Goal: Task Accomplishment & Management: Use online tool/utility

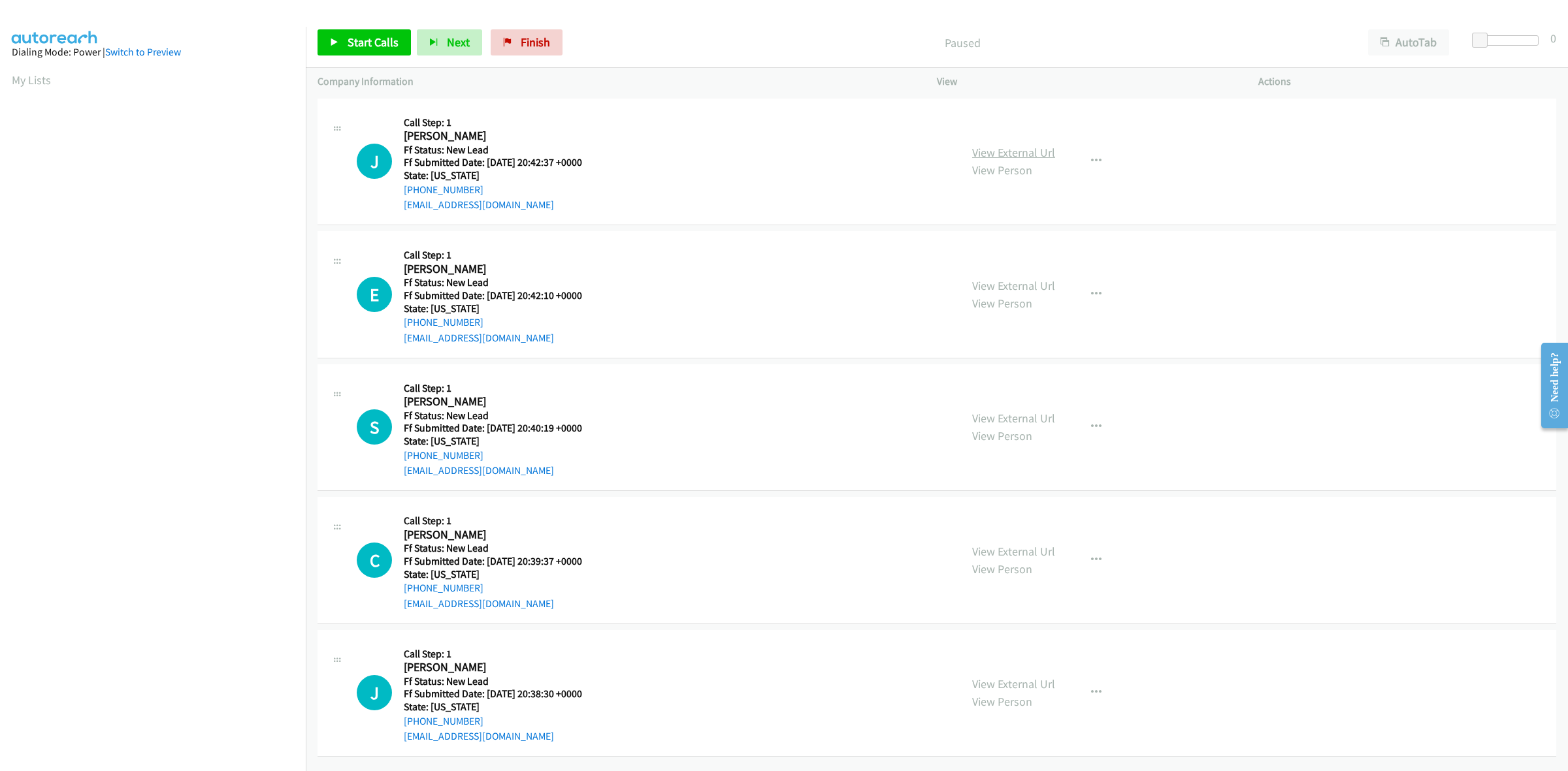
click at [1044, 156] on link "View External Url" at bounding box center [1013, 152] width 83 height 15
click at [1034, 286] on link "View External Url" at bounding box center [1013, 286] width 83 height 15
click at [1033, 415] on link "View External Url" at bounding box center [1013, 418] width 83 height 15
click at [1033, 549] on link "View External Url" at bounding box center [1013, 552] width 83 height 15
click at [1023, 688] on link "View External Url" at bounding box center [1013, 684] width 83 height 15
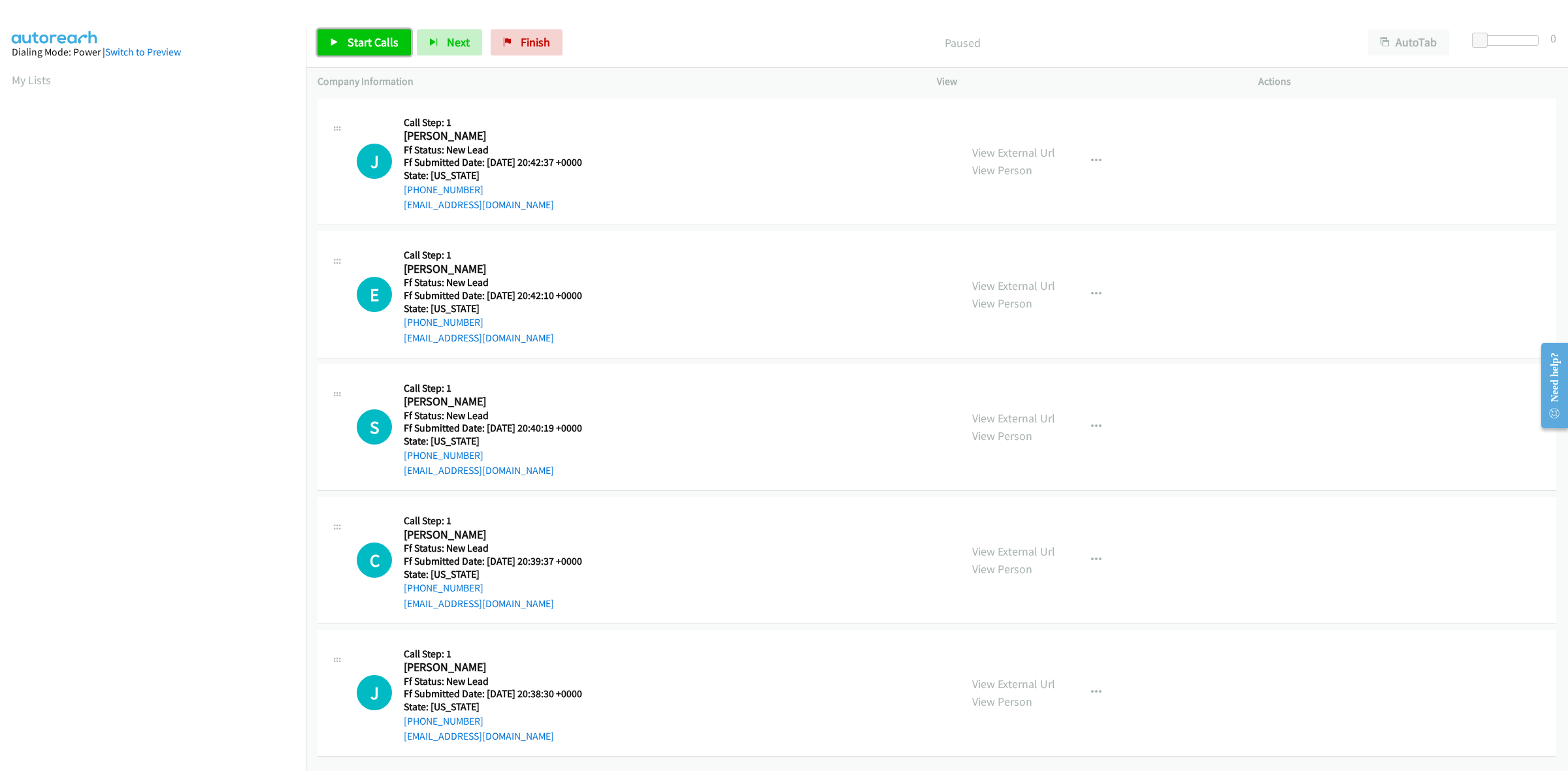
click at [380, 40] on span "Start Calls" at bounding box center [373, 42] width 51 height 15
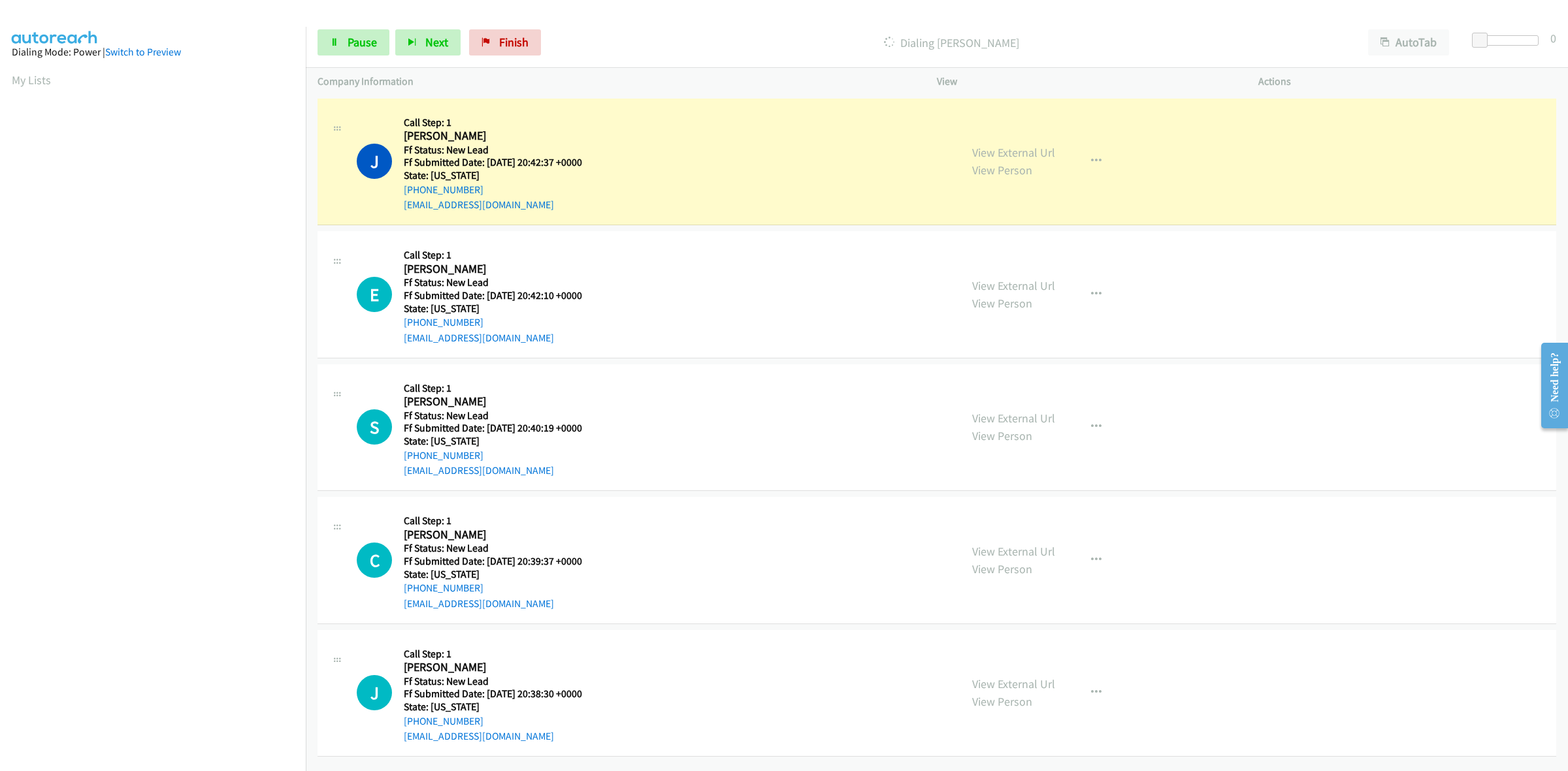
scroll to position [0, 2]
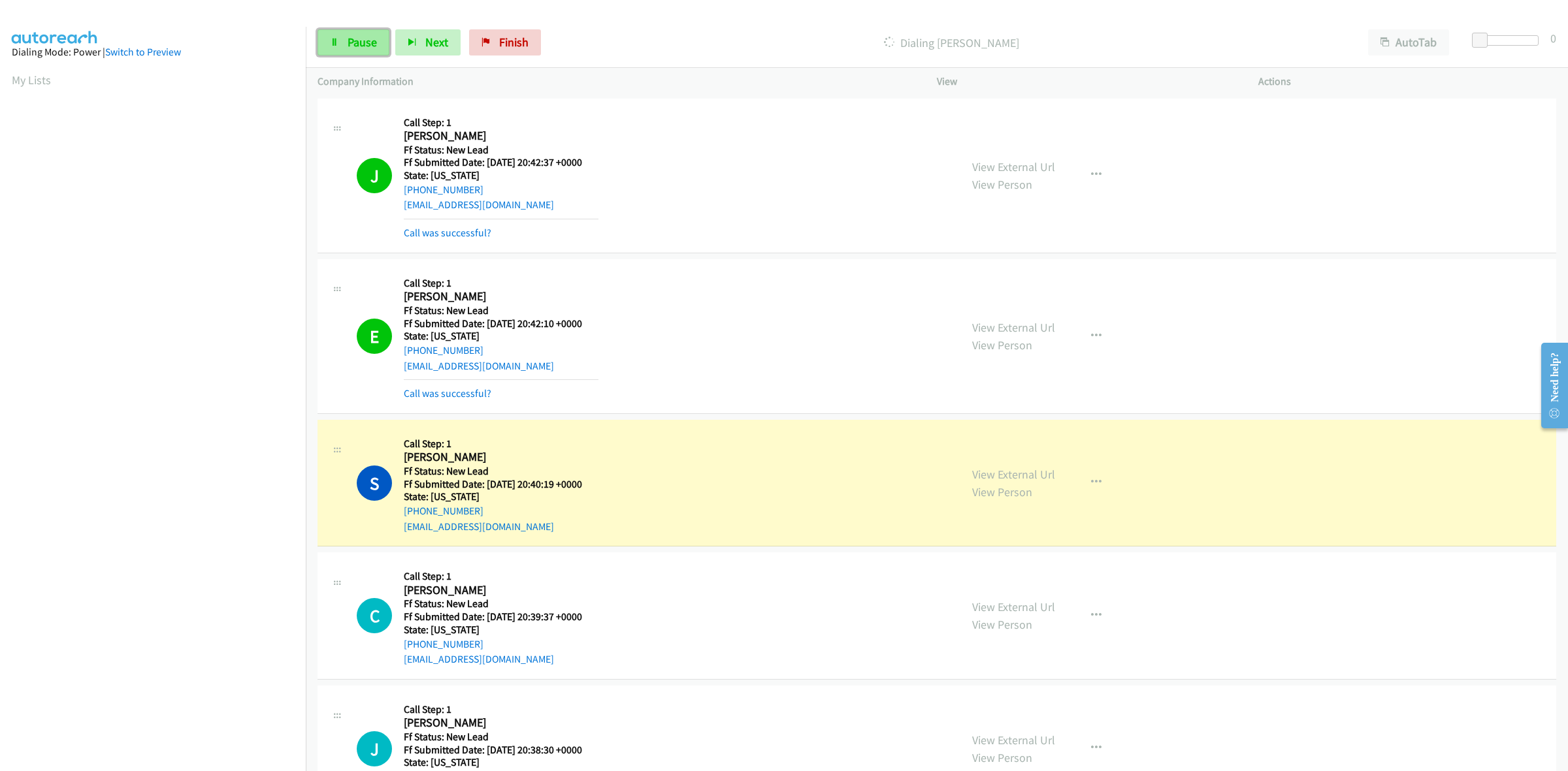
click at [374, 44] on span "Pause" at bounding box center [362, 42] width 29 height 15
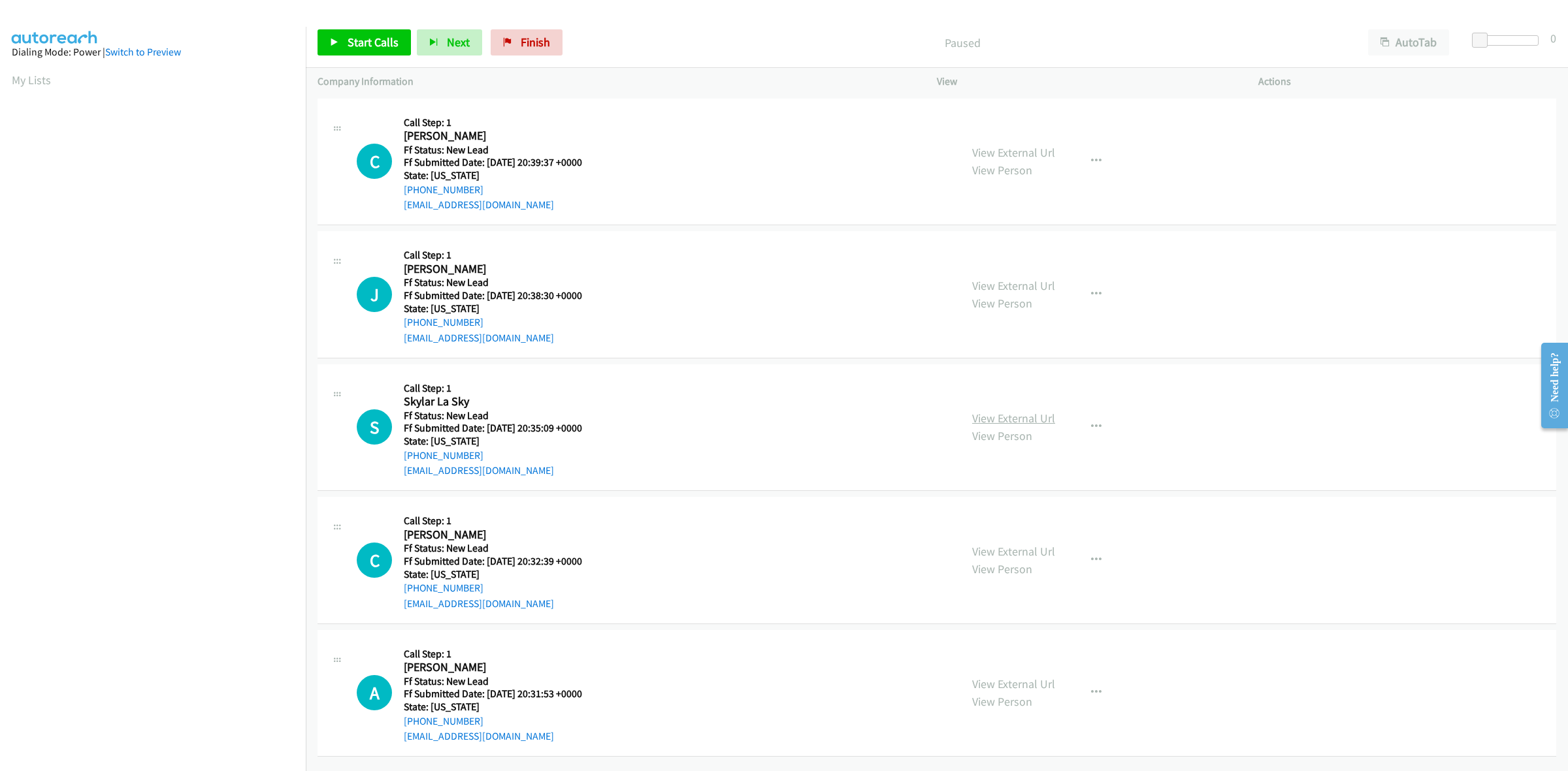
click at [1023, 416] on link "View External Url" at bounding box center [1013, 418] width 83 height 15
click at [1029, 554] on link "View External Url" at bounding box center [1013, 552] width 83 height 15
click at [1030, 681] on link "View External Url" at bounding box center [1013, 684] width 83 height 15
click at [377, 36] on span "Start Calls" at bounding box center [373, 42] width 51 height 15
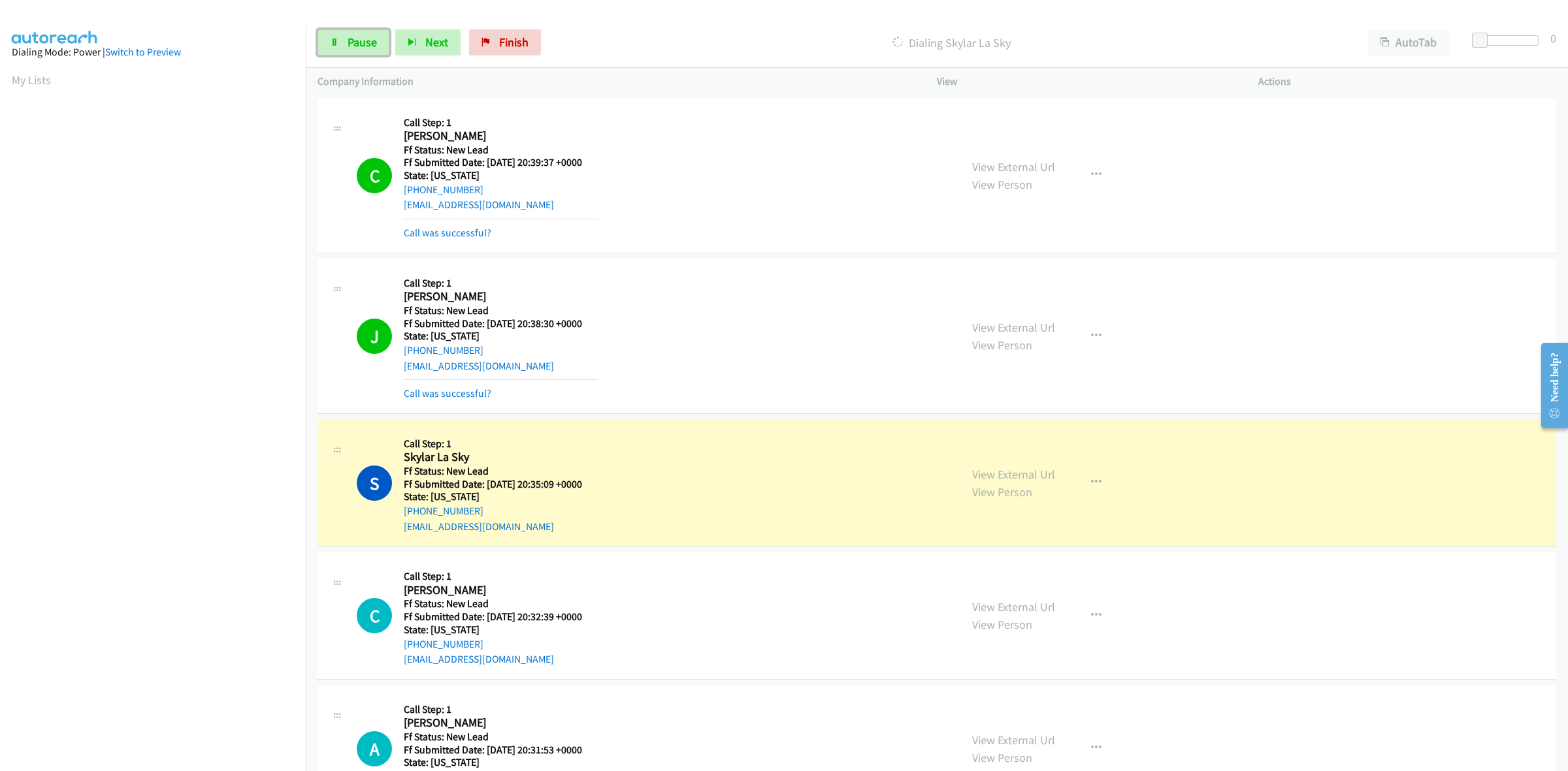
drag, startPoint x: 366, startPoint y: 46, endPoint x: 332, endPoint y: 92, distance: 57.2
click at [366, 46] on span "Pause" at bounding box center [362, 42] width 29 height 15
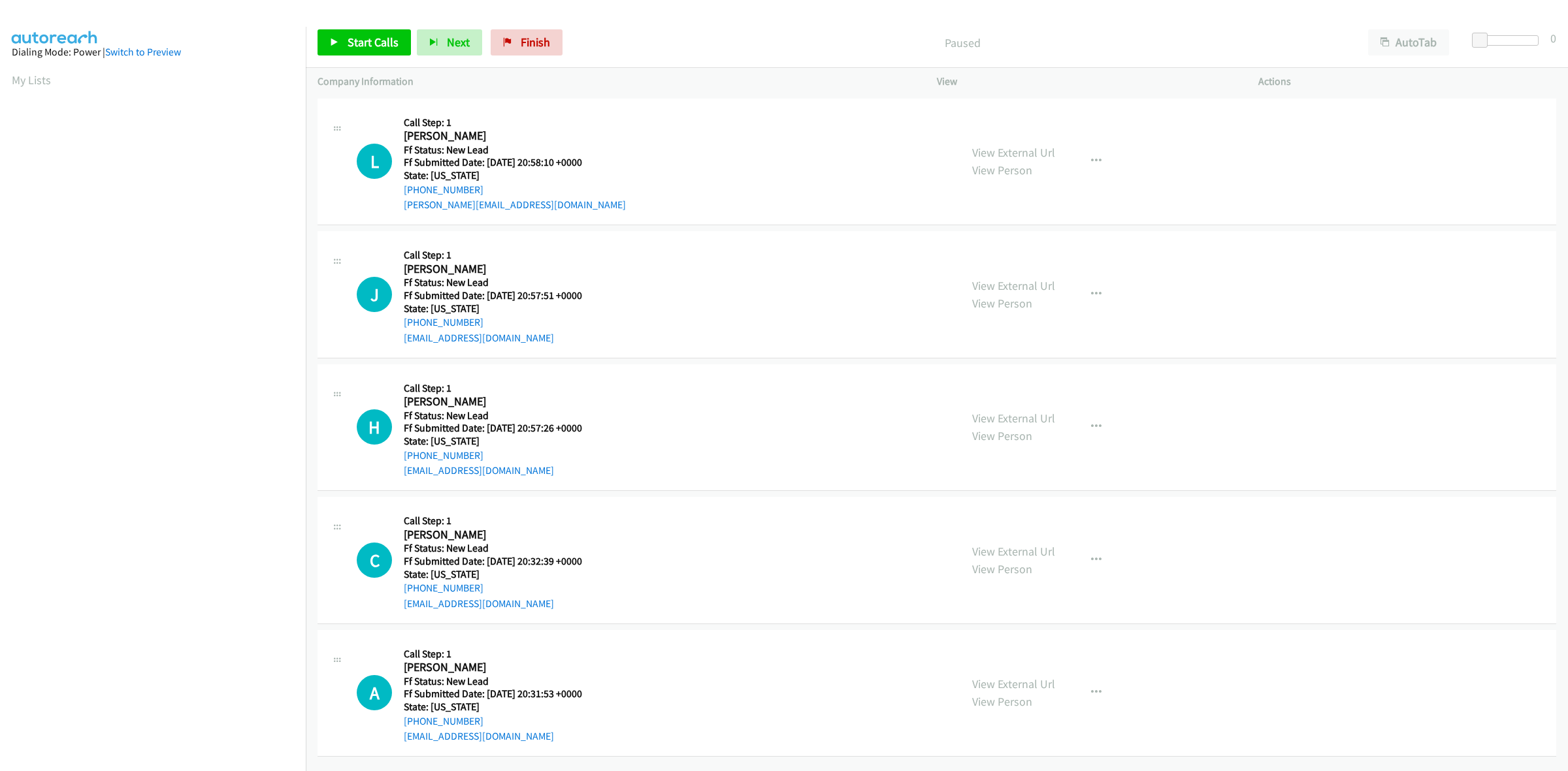
scroll to position [7, 0]
click at [1017, 147] on link "View External Url" at bounding box center [1013, 152] width 83 height 15
click at [1021, 278] on link "View External Url" at bounding box center [1013, 286] width 83 height 15
click at [998, 411] on link "View External Url" at bounding box center [1013, 418] width 83 height 15
click at [376, 46] on span "Start Calls" at bounding box center [373, 42] width 51 height 15
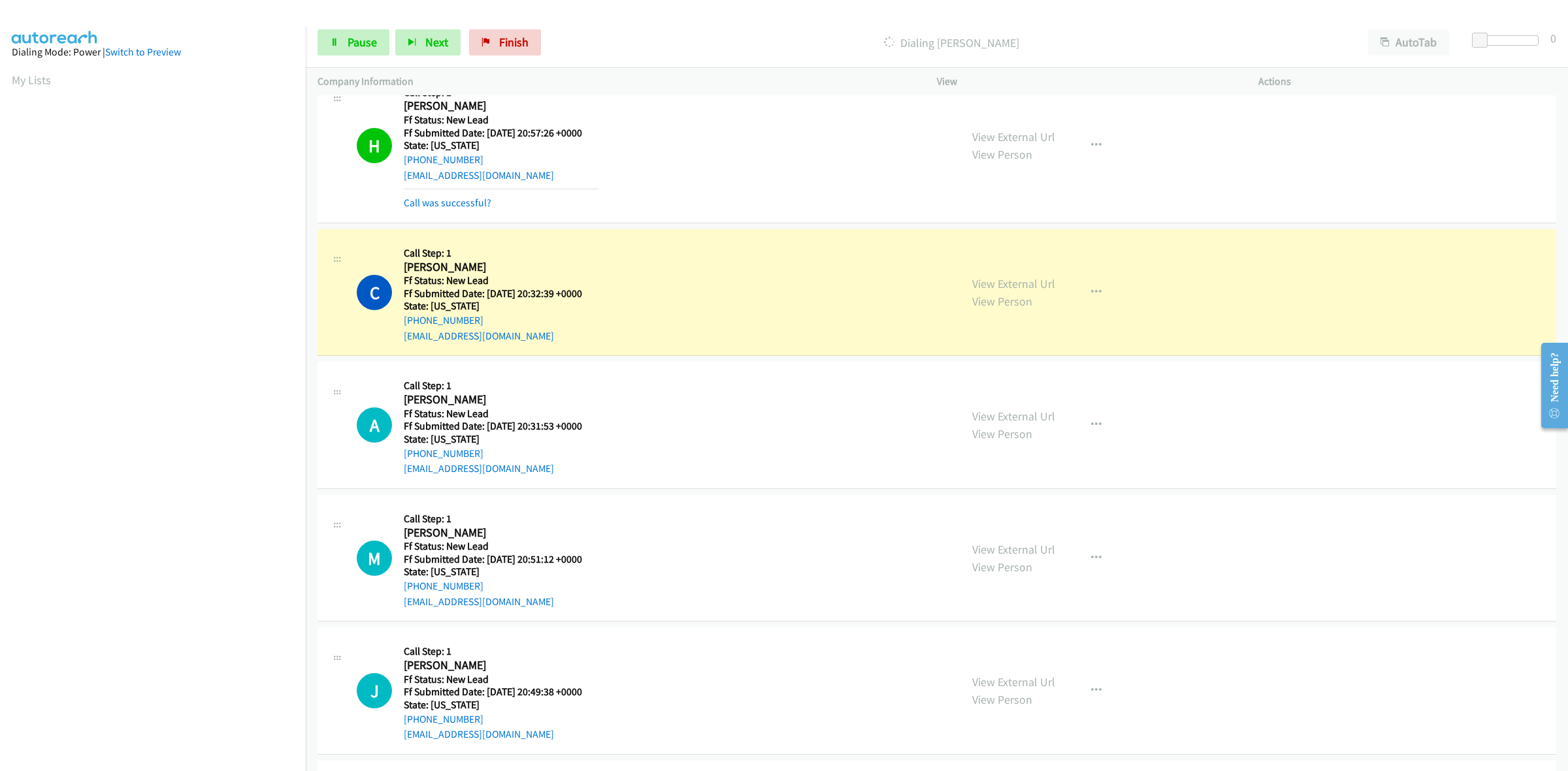
scroll to position [390, 0]
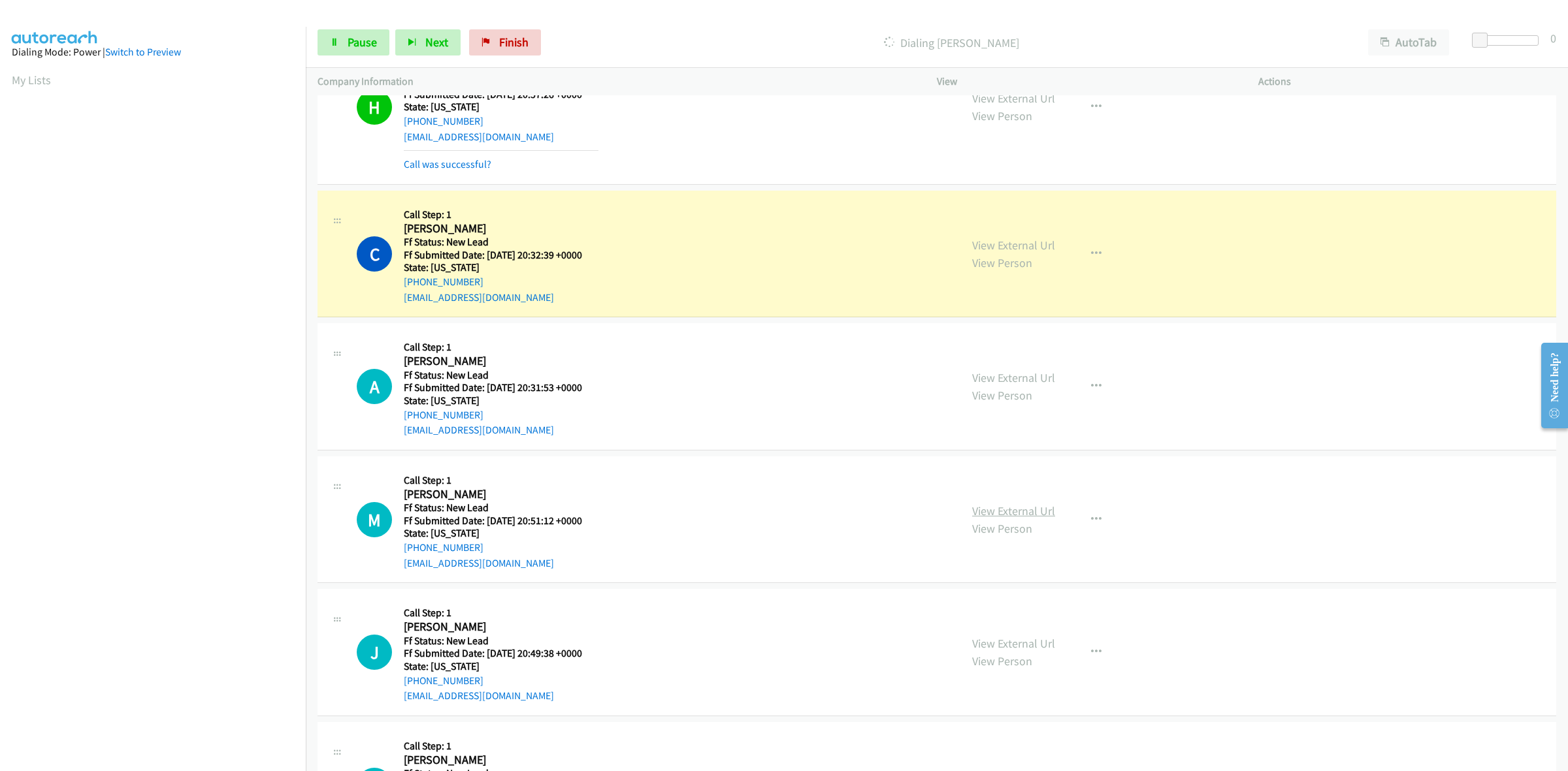
click at [990, 512] on link "View External Url" at bounding box center [1013, 511] width 83 height 15
click at [1030, 644] on link "View External Url" at bounding box center [1013, 643] width 83 height 15
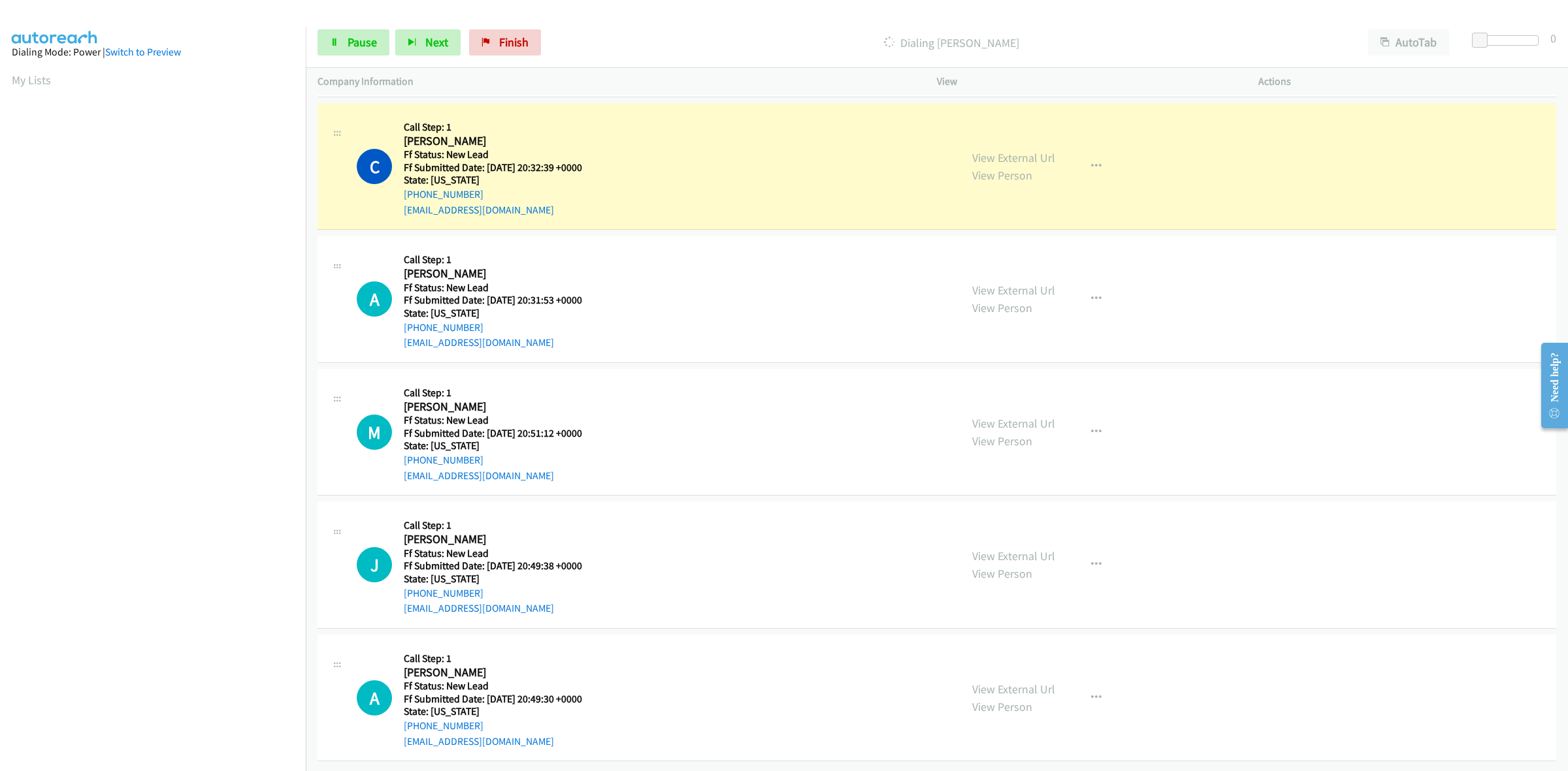
scroll to position [490, 0]
click at [996, 682] on link "View External Url" at bounding box center [1013, 689] width 83 height 15
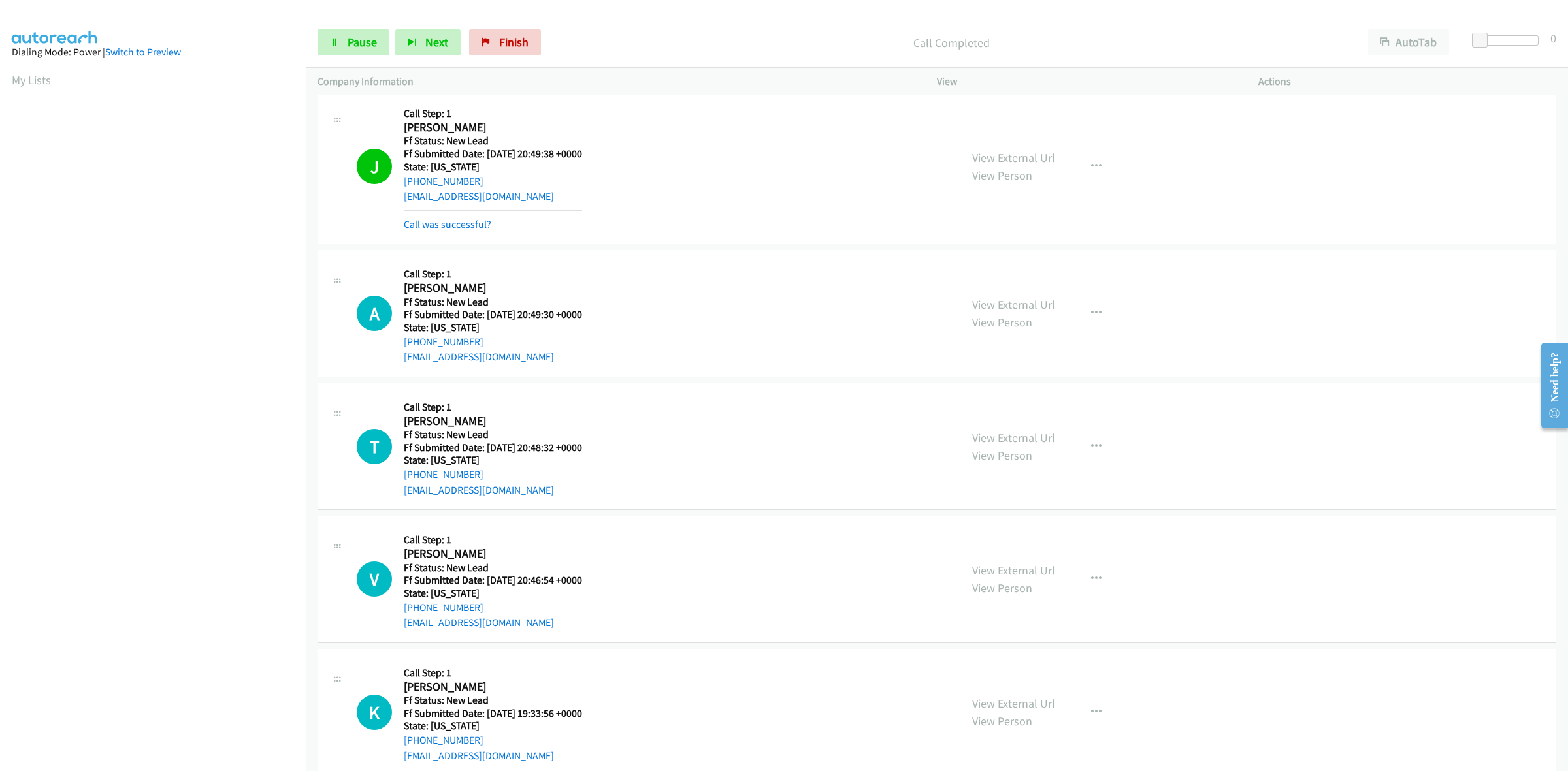
click at [1004, 436] on link "View External Url" at bounding box center [1013, 438] width 83 height 15
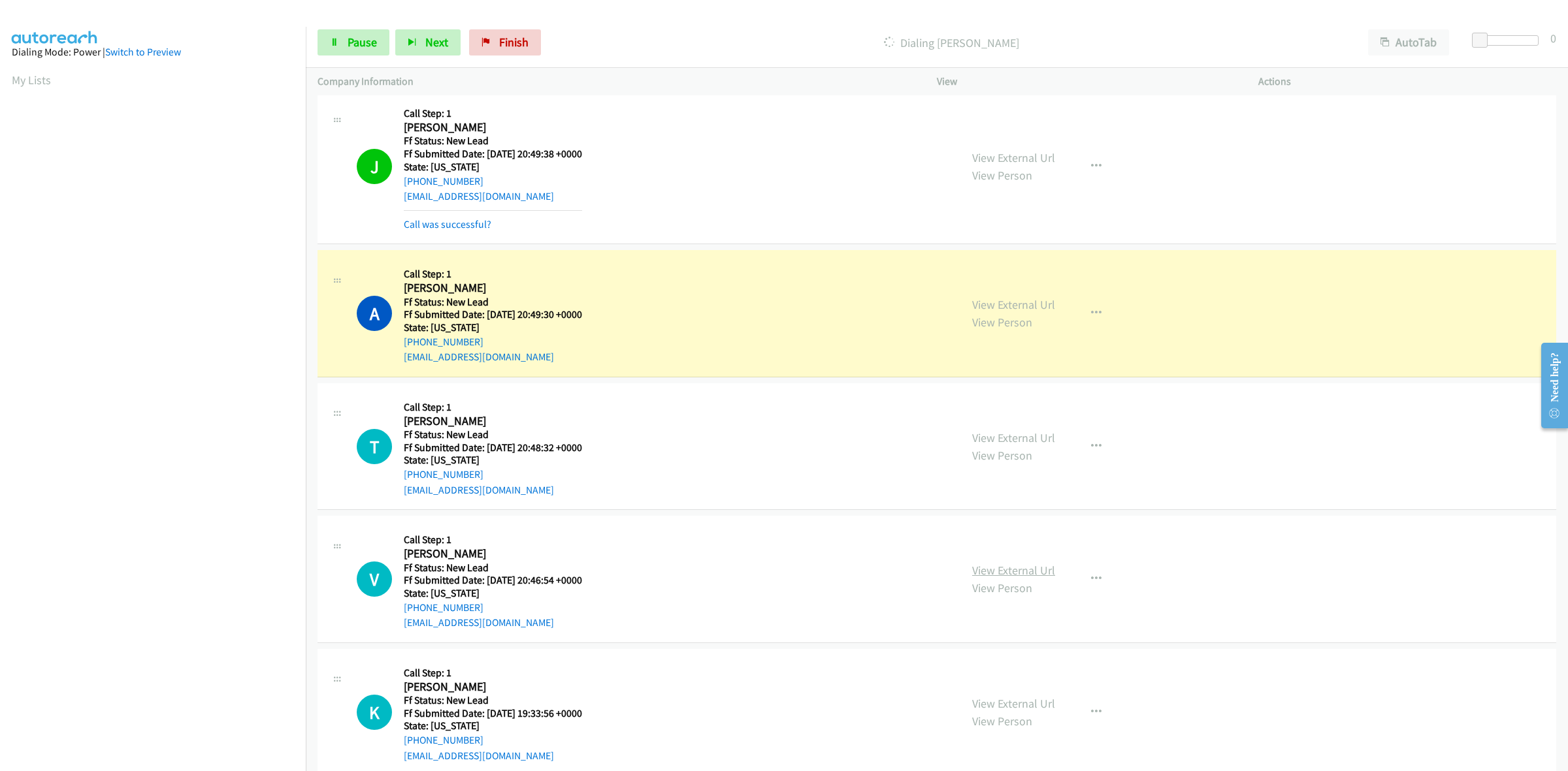
click at [1008, 571] on link "View External Url" at bounding box center [1013, 570] width 83 height 15
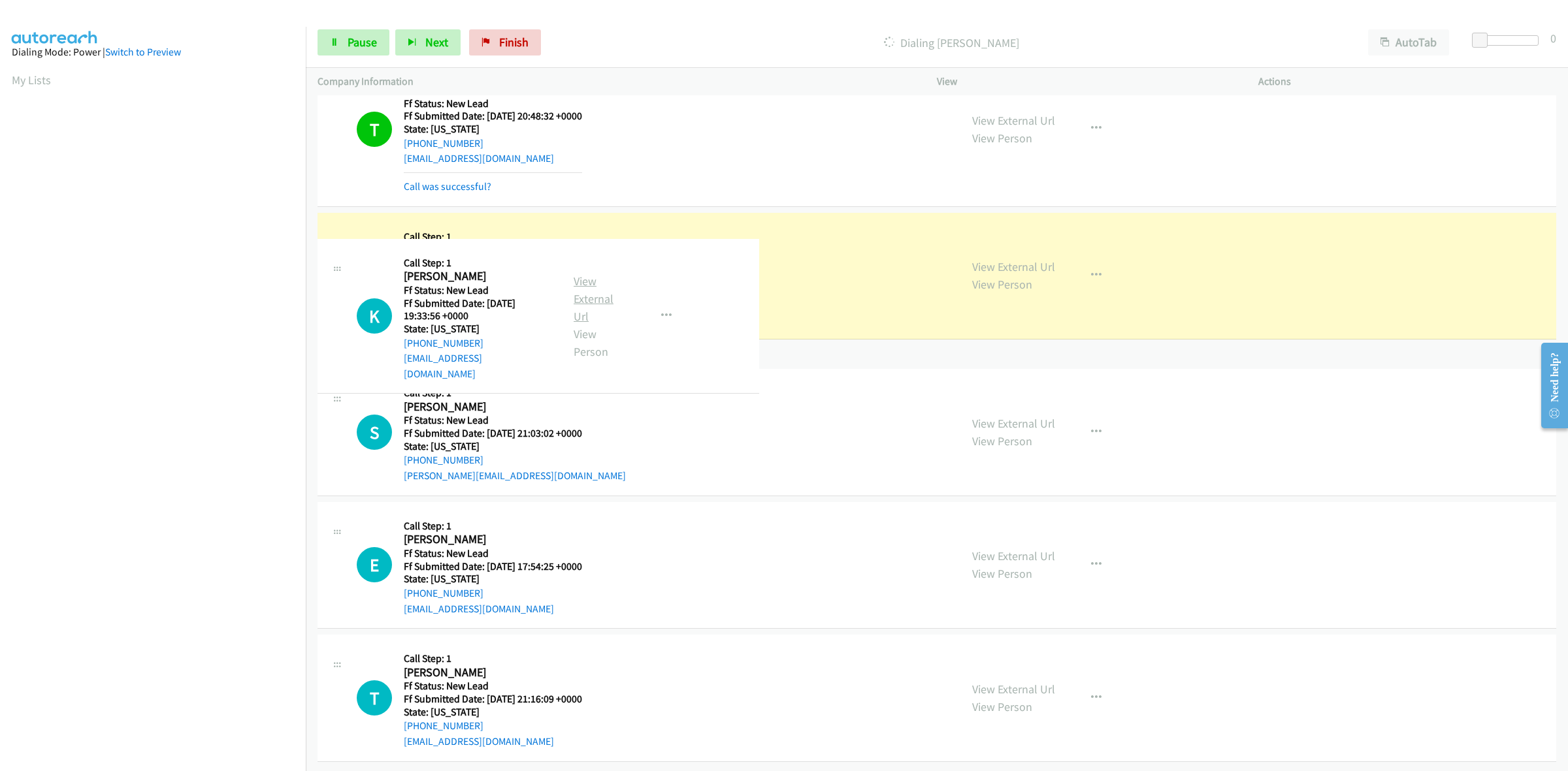
scroll to position [1455, 0]
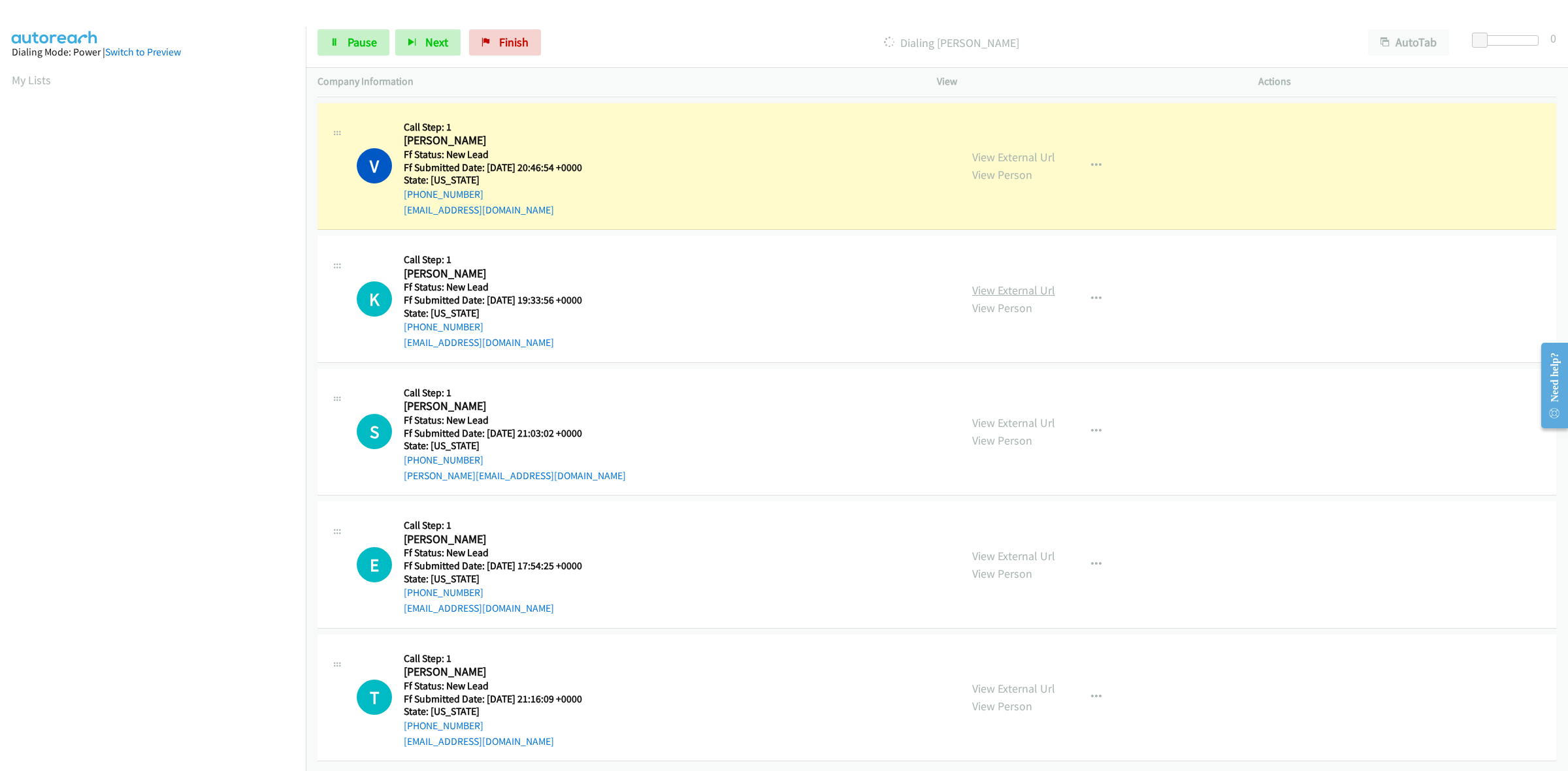
click at [1033, 282] on link "View External Url" at bounding box center [1013, 290] width 83 height 15
click at [998, 415] on link "View External Url" at bounding box center [1013, 422] width 83 height 15
click at [1031, 548] on link "View External Url" at bounding box center [1013, 556] width 83 height 15
click at [1023, 681] on link "View External Url" at bounding box center [1013, 688] width 83 height 15
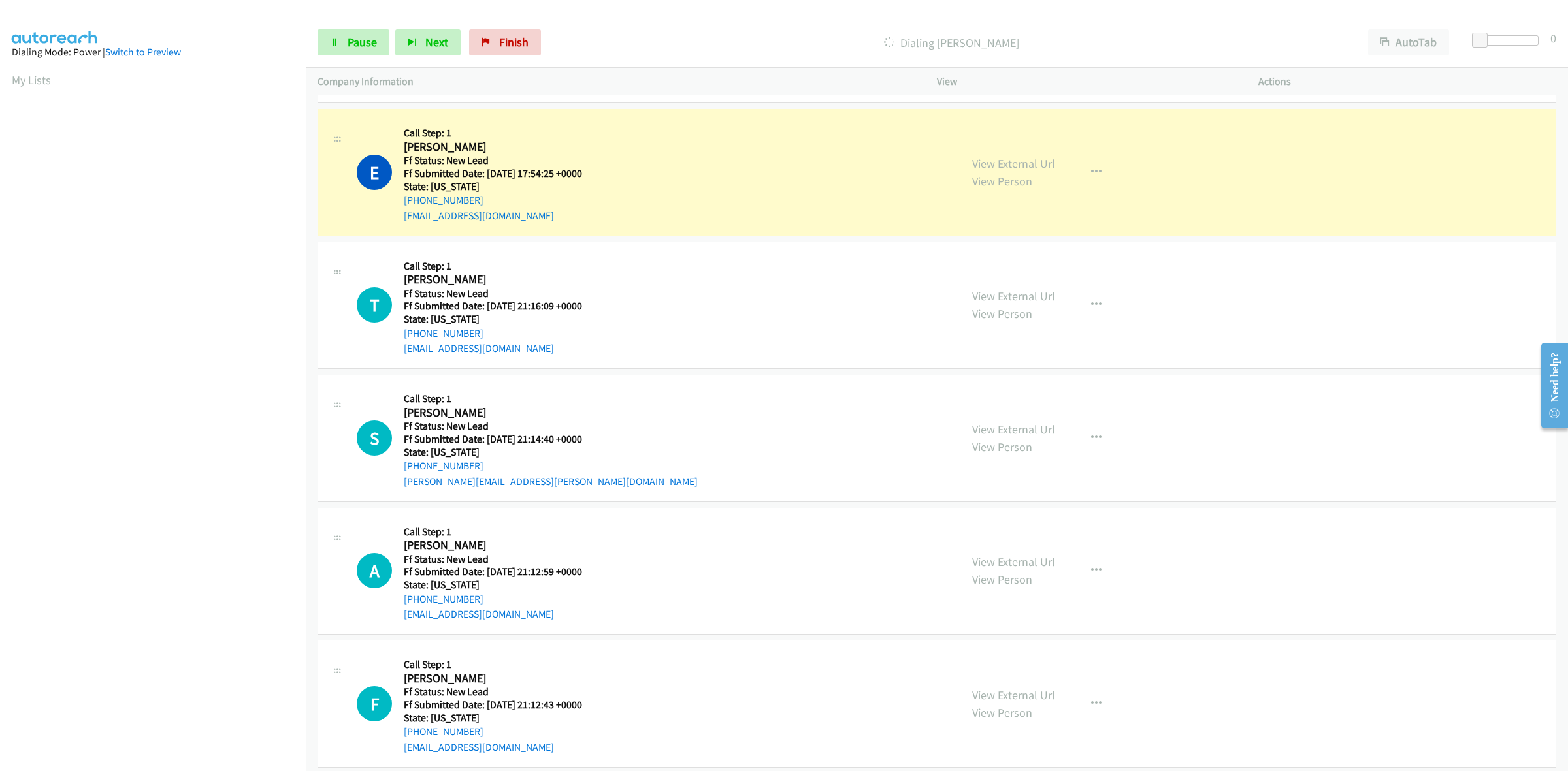
scroll to position [1938, 0]
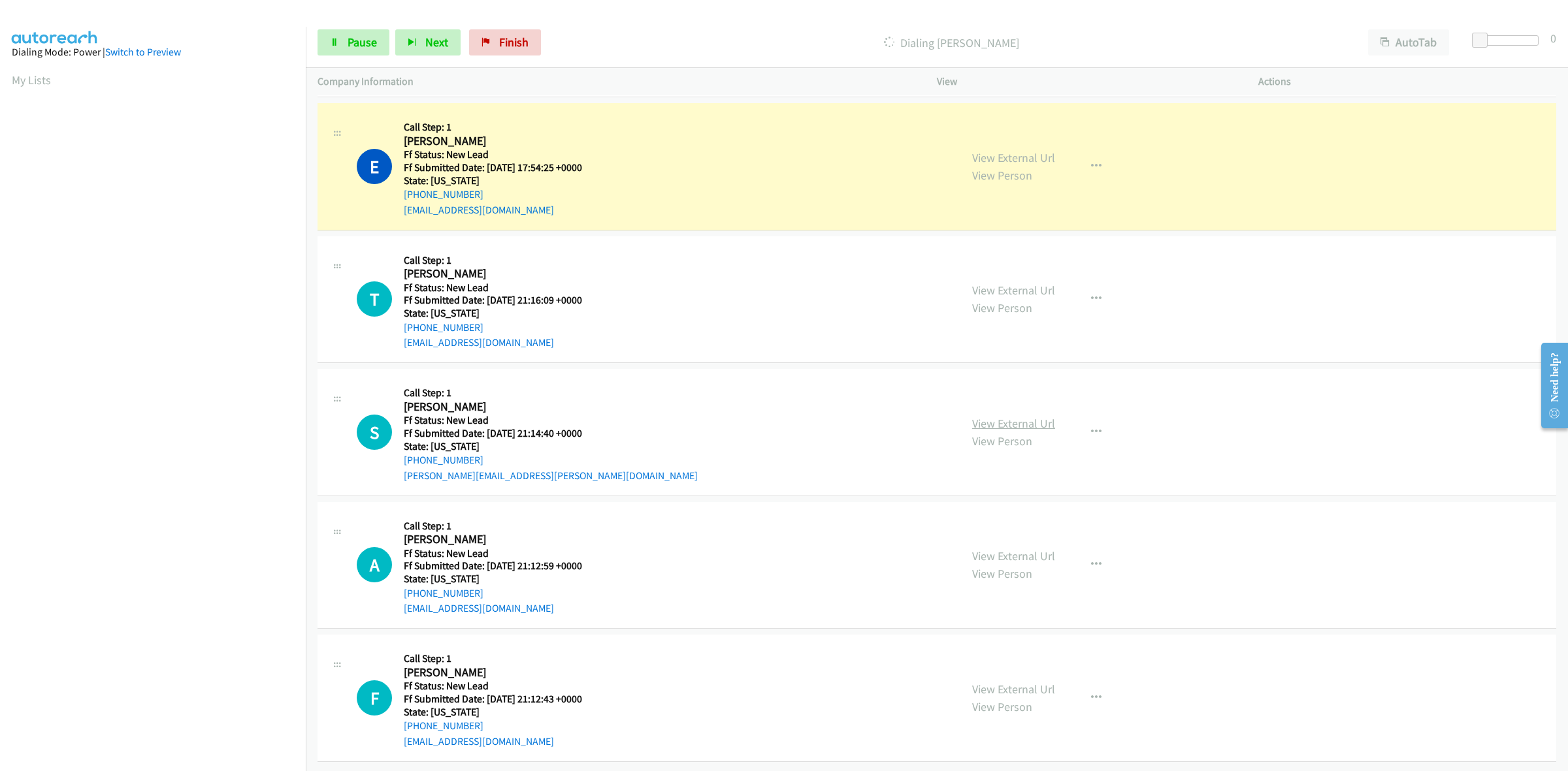
click at [1037, 416] on link "View External Url" at bounding box center [1013, 423] width 83 height 15
click at [1021, 548] on link "View External Url" at bounding box center [1013, 556] width 83 height 15
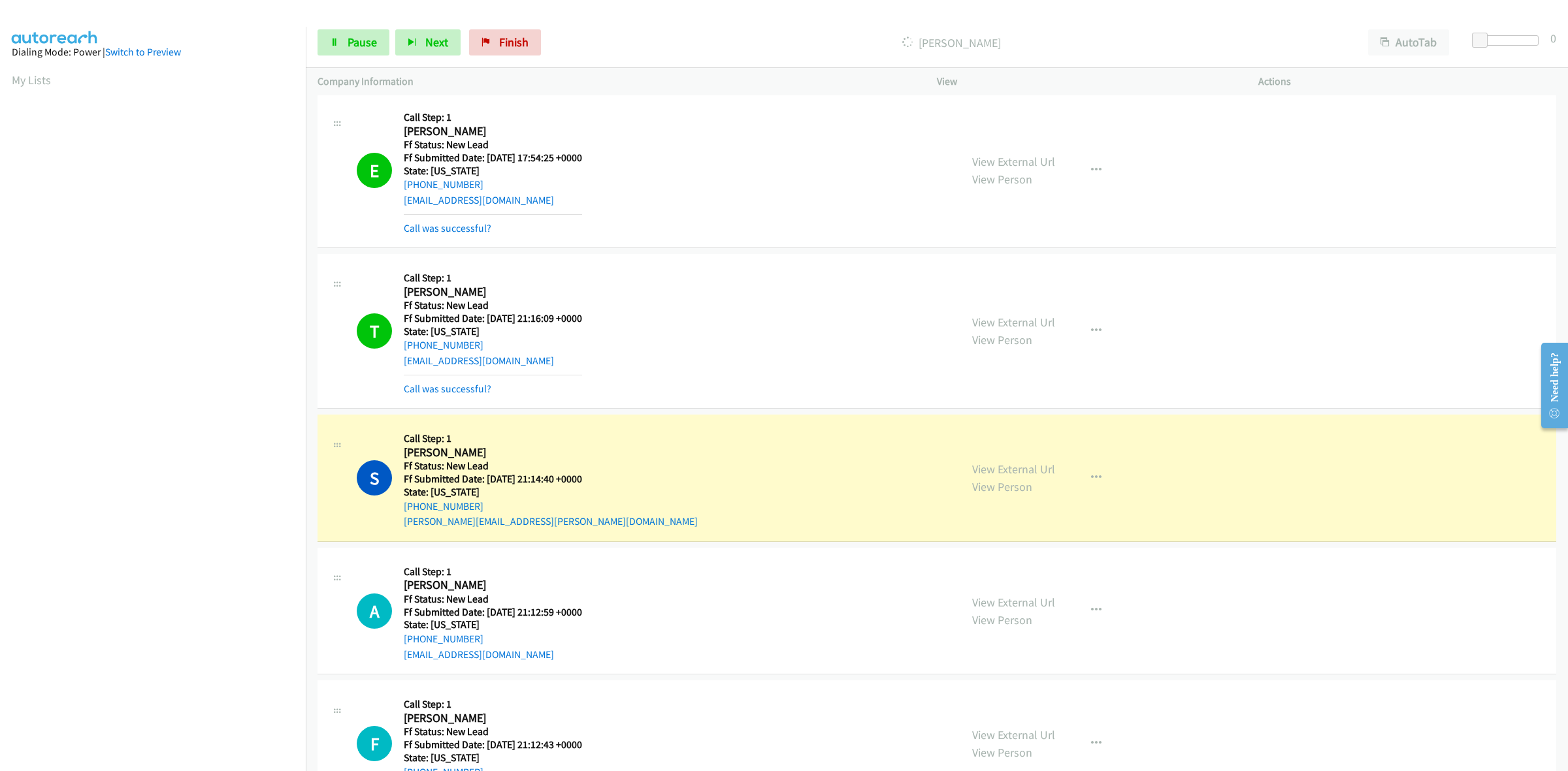
scroll to position [1994, 0]
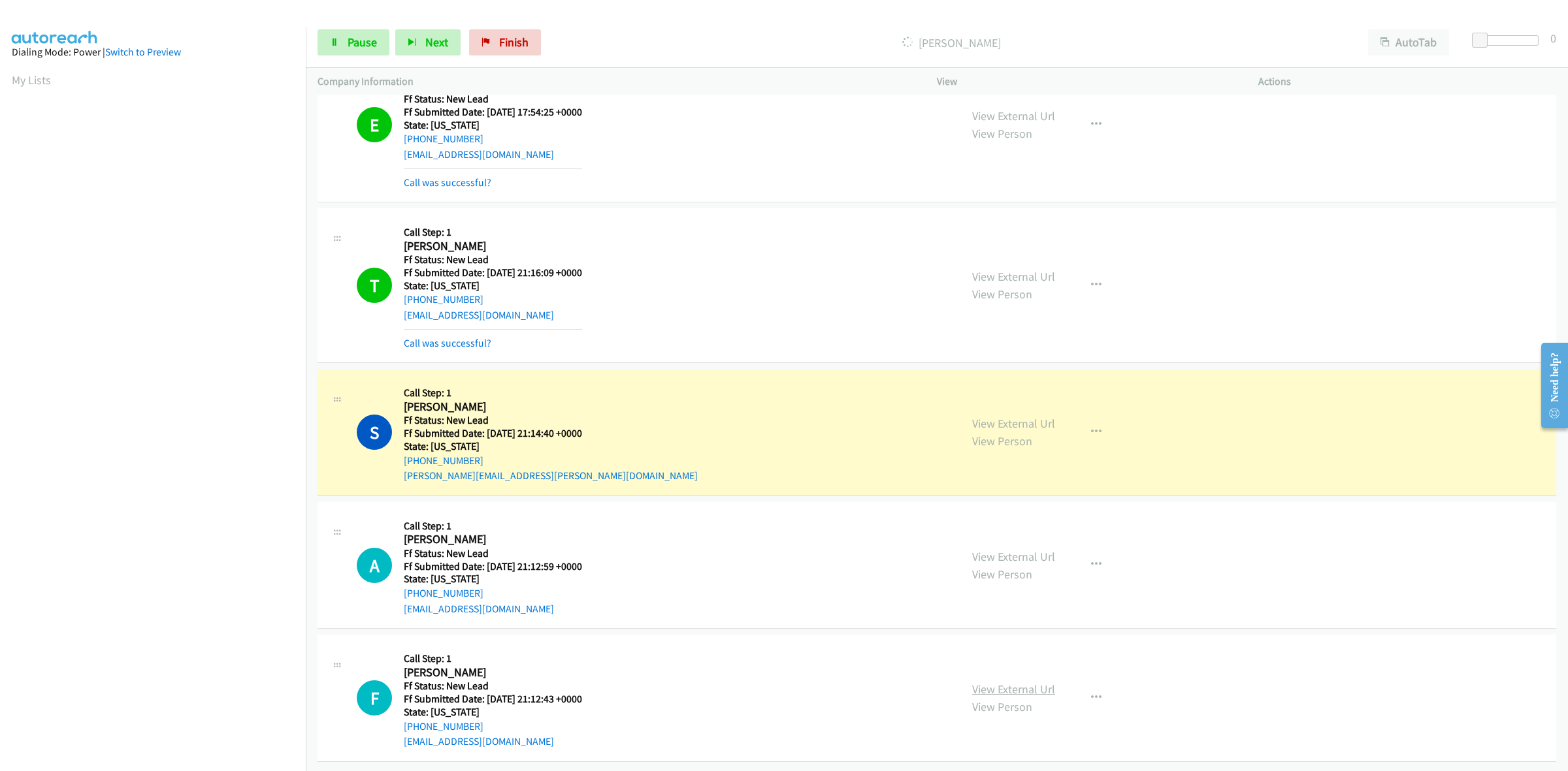
click at [1004, 682] on link "View External Url" at bounding box center [1013, 689] width 83 height 15
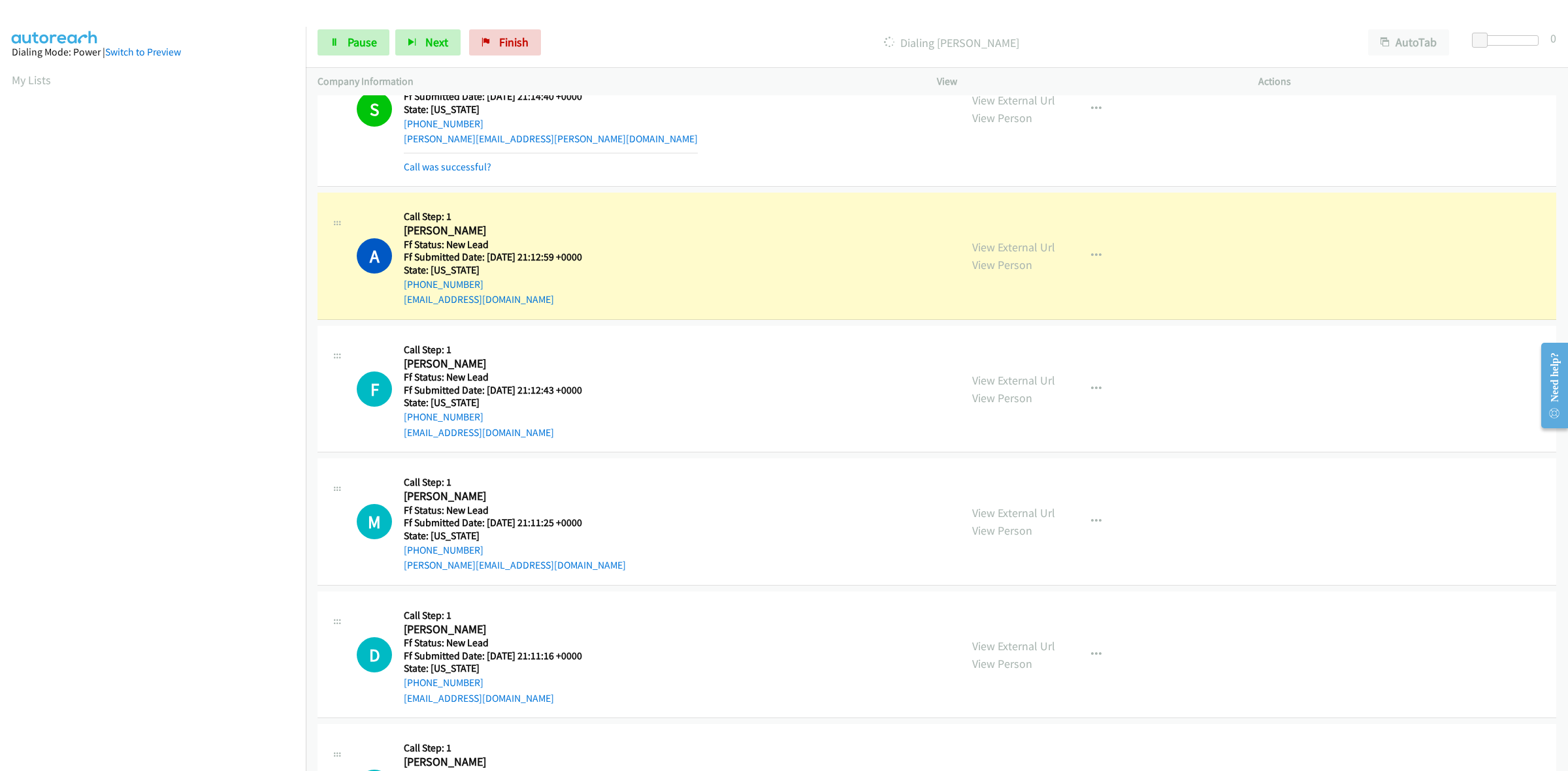
scroll to position [2320, 0]
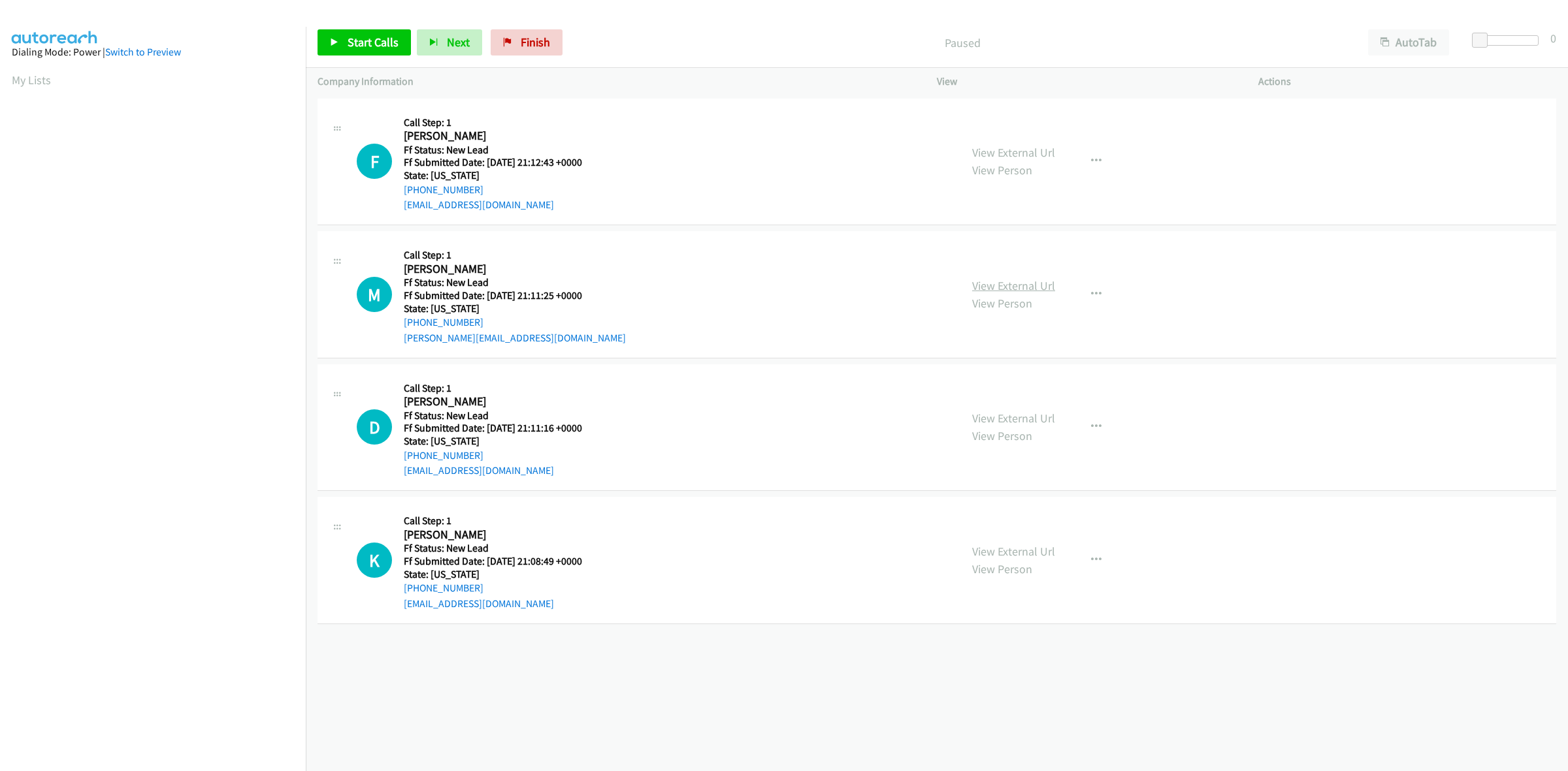
click at [1023, 284] on link "View External Url" at bounding box center [1013, 286] width 83 height 15
click at [1018, 413] on link "View External Url" at bounding box center [1013, 418] width 83 height 15
click at [1023, 556] on link "View External Url" at bounding box center [1013, 552] width 83 height 15
click at [359, 27] on div "Start Calls Pause Next Finish Paused AutoTab AutoTab 0" at bounding box center [937, 43] width 1263 height 50
drag, startPoint x: 357, startPoint y: 41, endPoint x: 397, endPoint y: 37, distance: 40.2
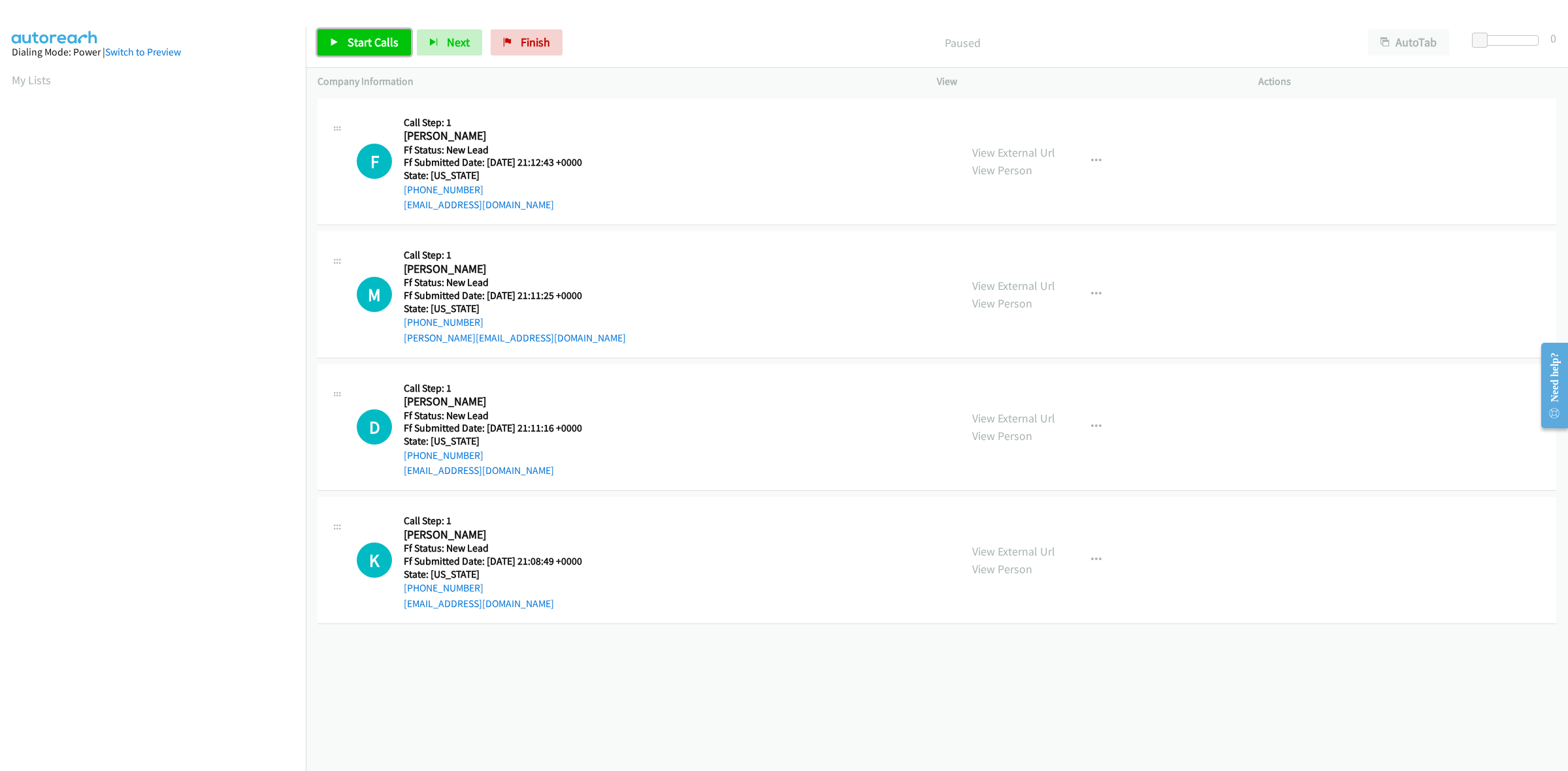
click at [358, 41] on span "Start Calls" at bounding box center [373, 42] width 51 height 15
click at [1017, 282] on link "View External Url" at bounding box center [1013, 286] width 83 height 15
click at [994, 412] on link "View External Url" at bounding box center [1013, 418] width 83 height 15
click at [1039, 557] on link "View External Url" at bounding box center [1013, 552] width 83 height 15
click at [366, 37] on span "Start Calls" at bounding box center [373, 42] width 51 height 15
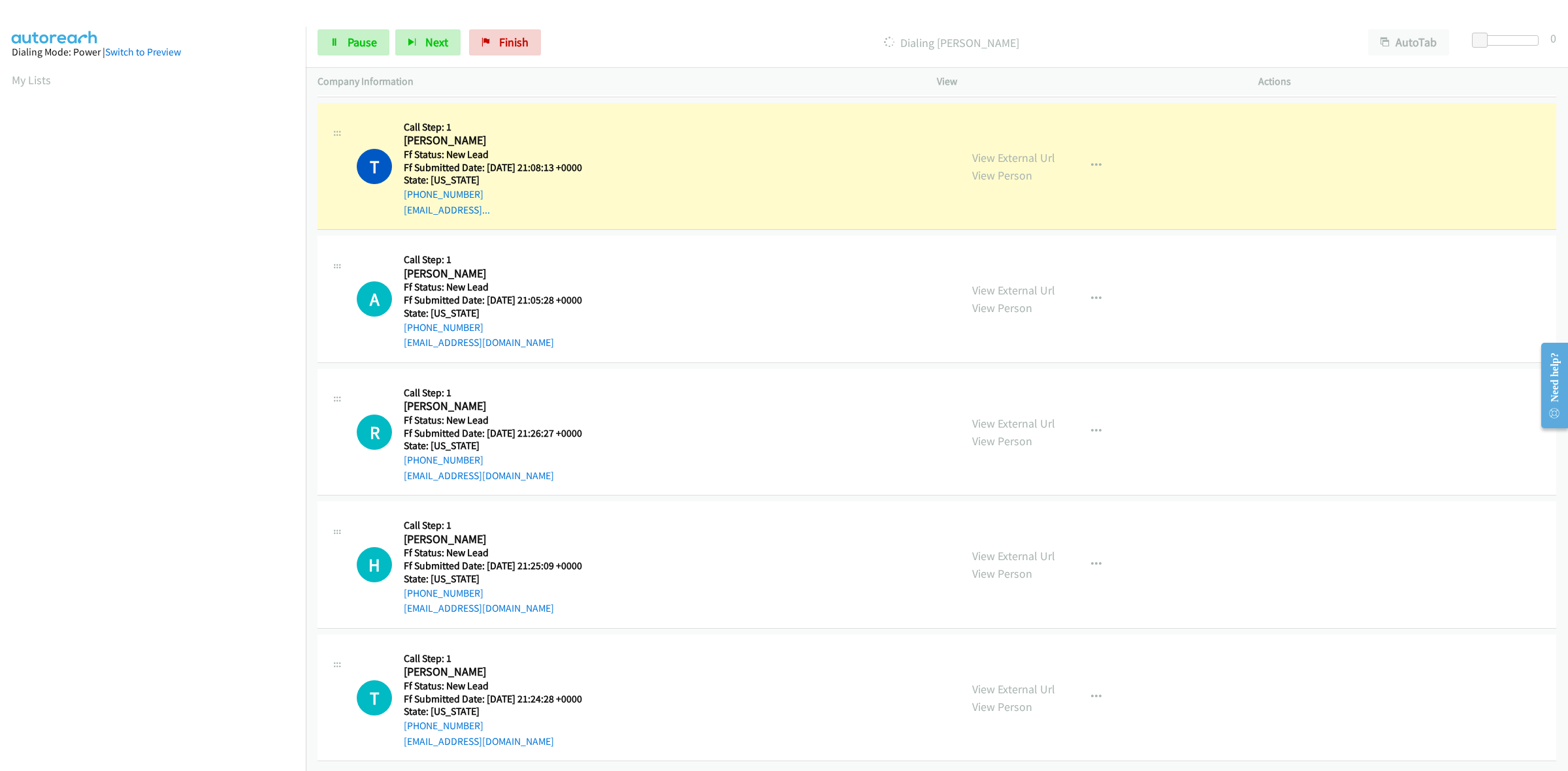
scroll to position [328, 0]
click at [1018, 416] on link "View External Url" at bounding box center [1013, 423] width 83 height 15
click at [1020, 548] on link "View External Url" at bounding box center [1013, 556] width 83 height 15
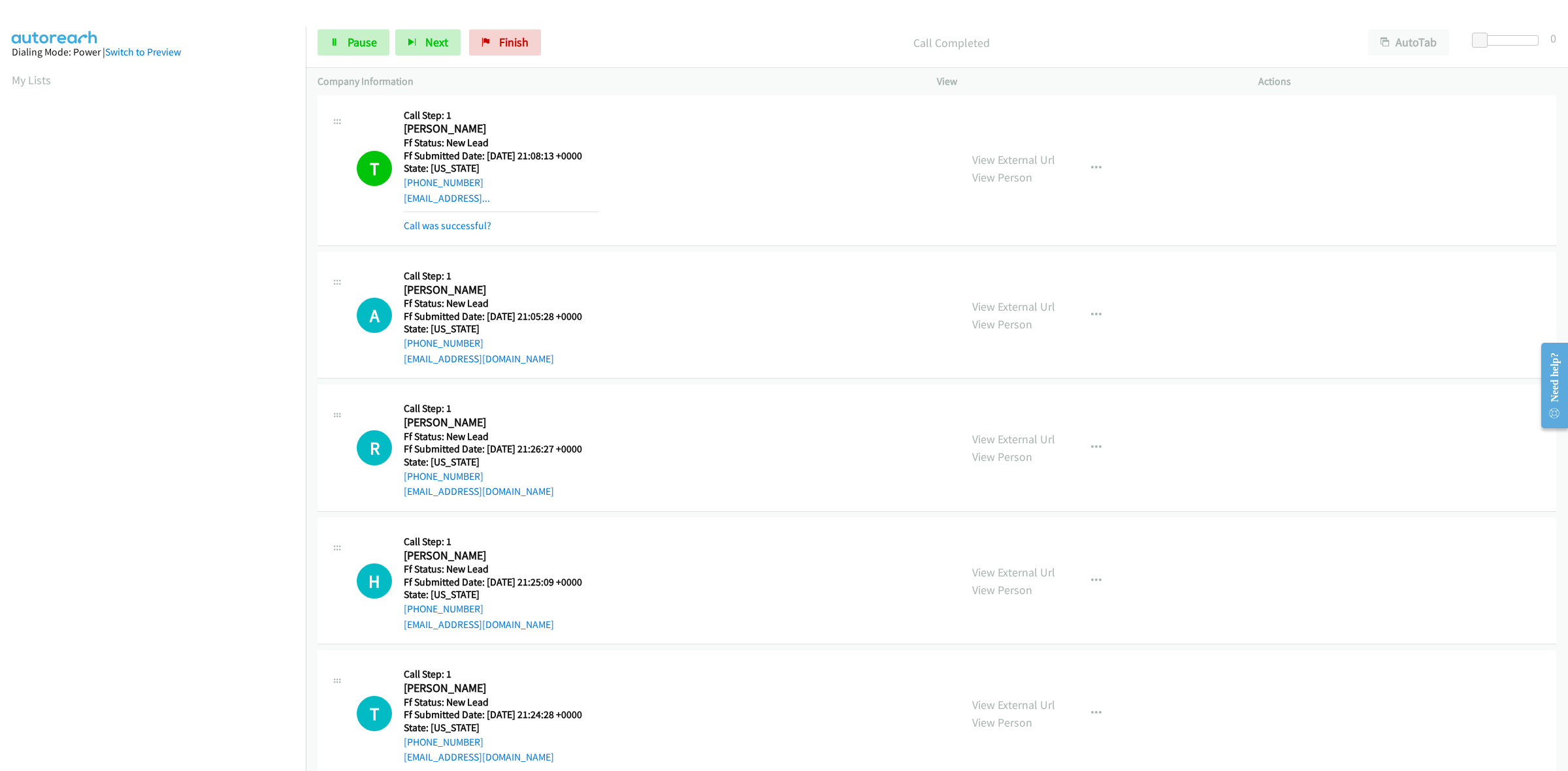
scroll to position [357, 0]
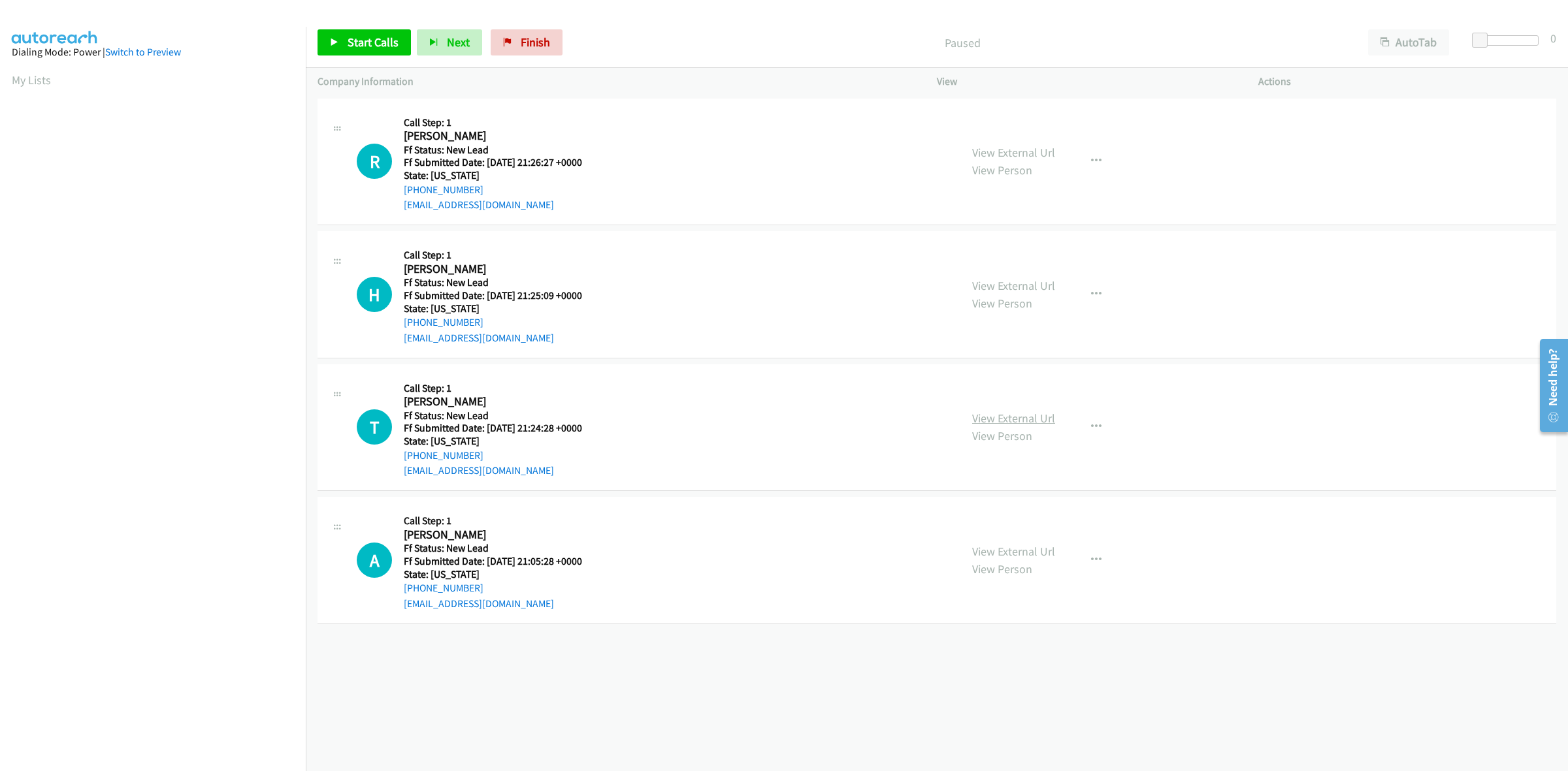
click at [1039, 415] on link "View External Url" at bounding box center [1013, 418] width 83 height 15
click at [383, 34] on link "Start Calls" at bounding box center [364, 43] width 93 height 26
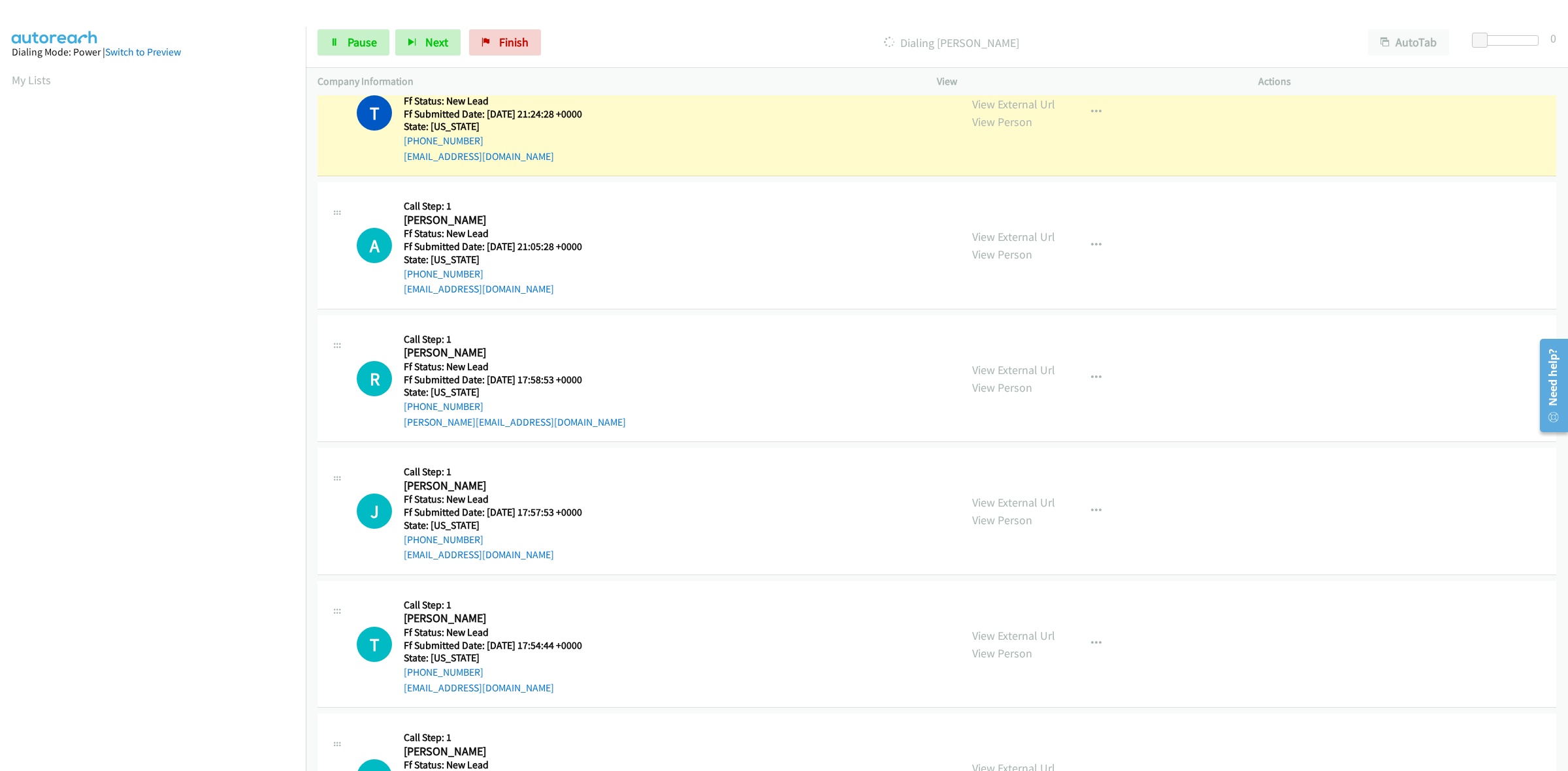
scroll to position [380, 0]
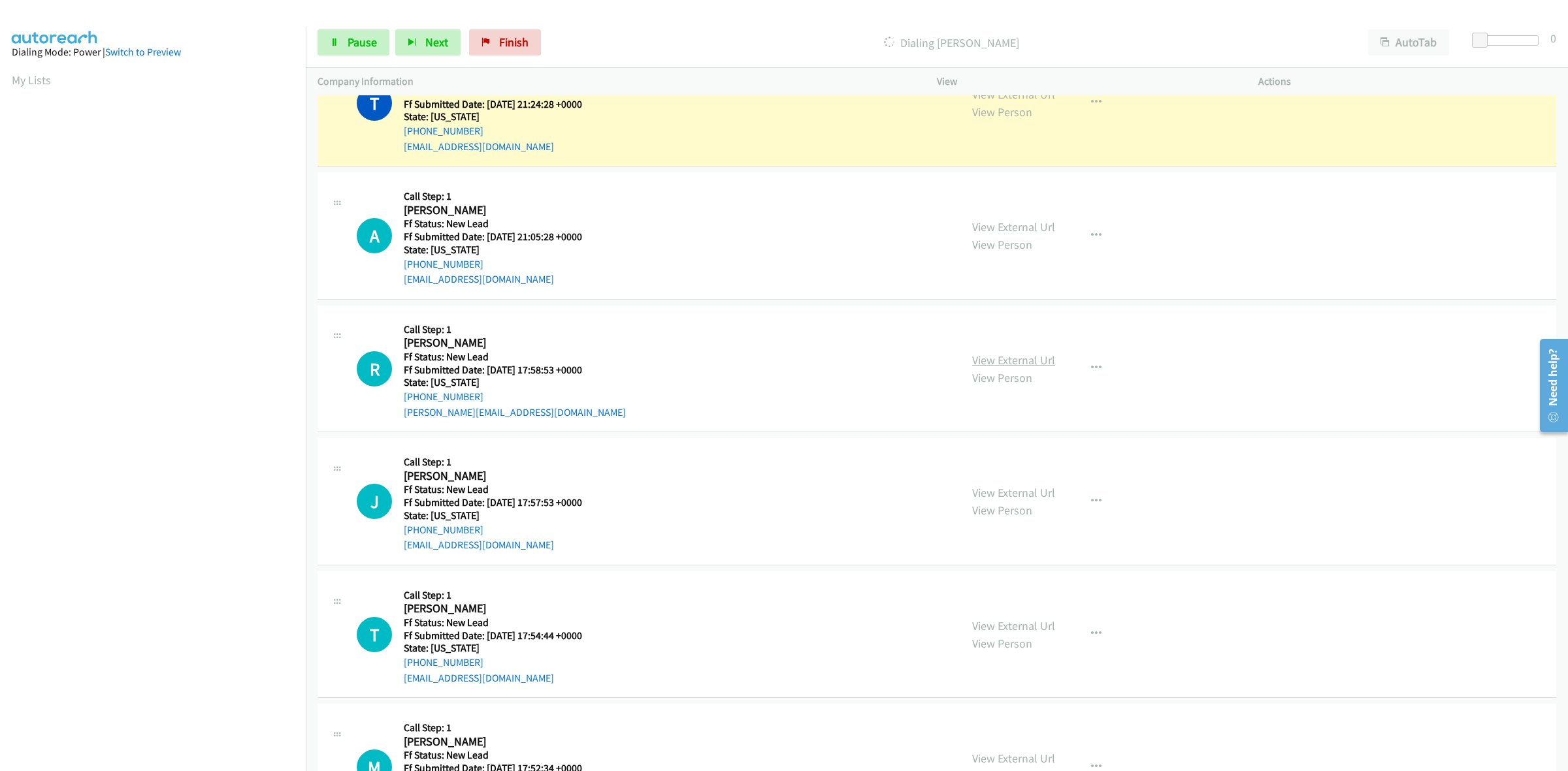
click at [987, 353] on link "View External Url" at bounding box center [1013, 360] width 83 height 15
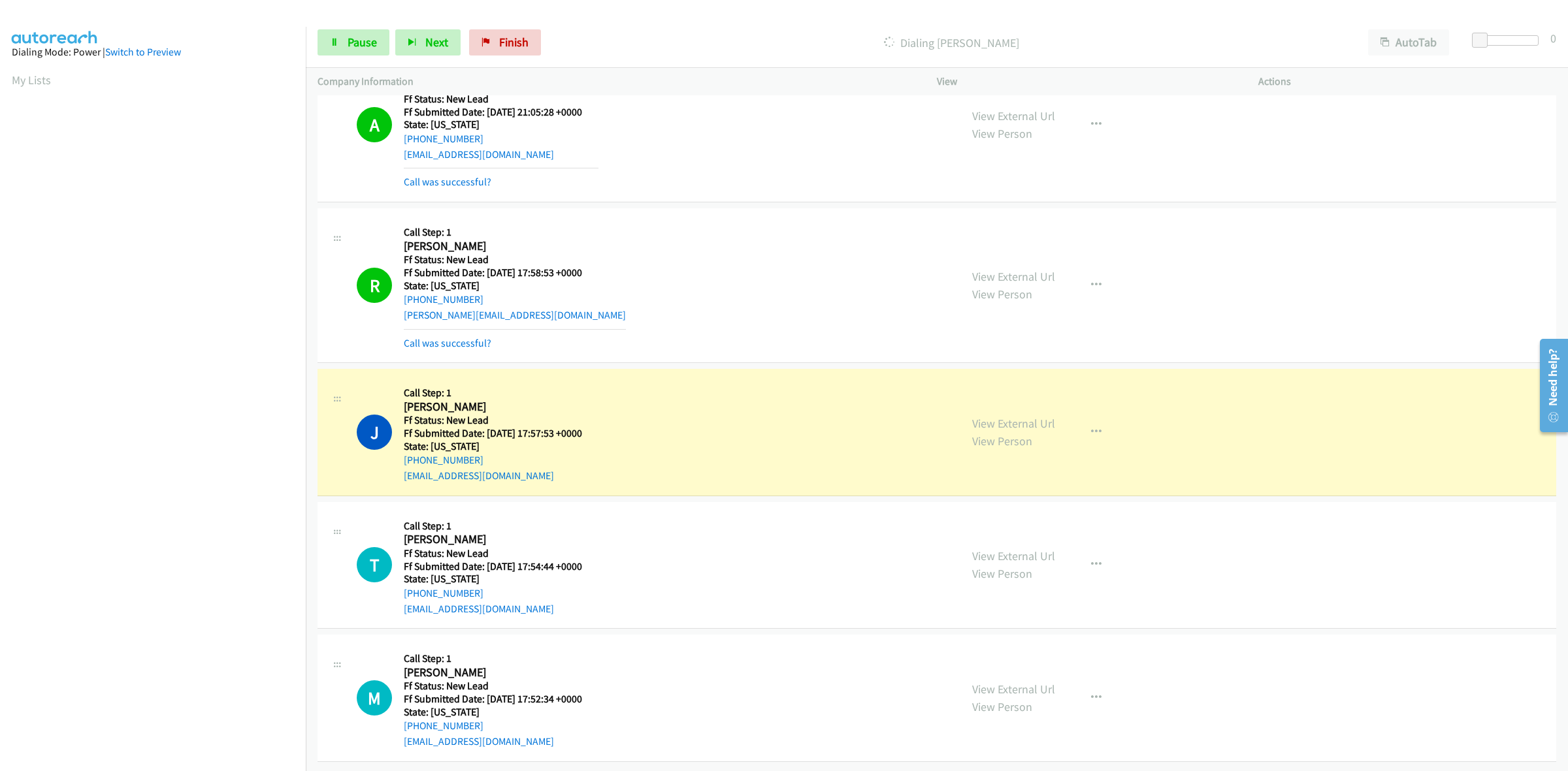
scroll to position [546, 0]
click at [1021, 416] on link "View External Url" at bounding box center [1013, 423] width 83 height 15
click at [1023, 548] on link "View External Url" at bounding box center [1013, 556] width 83 height 15
click at [1019, 682] on link "View External Url" at bounding box center [1013, 689] width 83 height 15
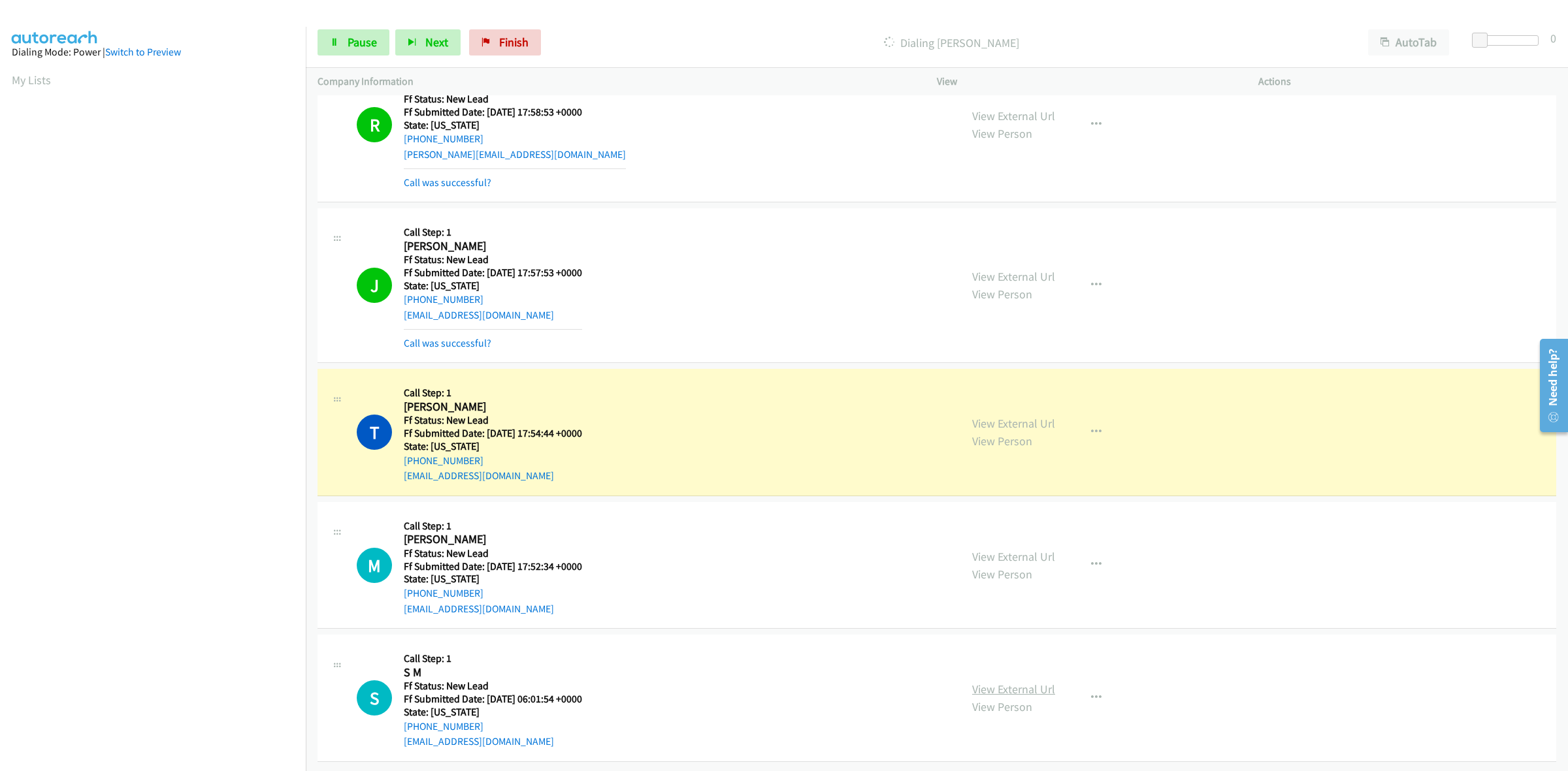
click at [1033, 682] on link "View External Url" at bounding box center [1013, 689] width 83 height 15
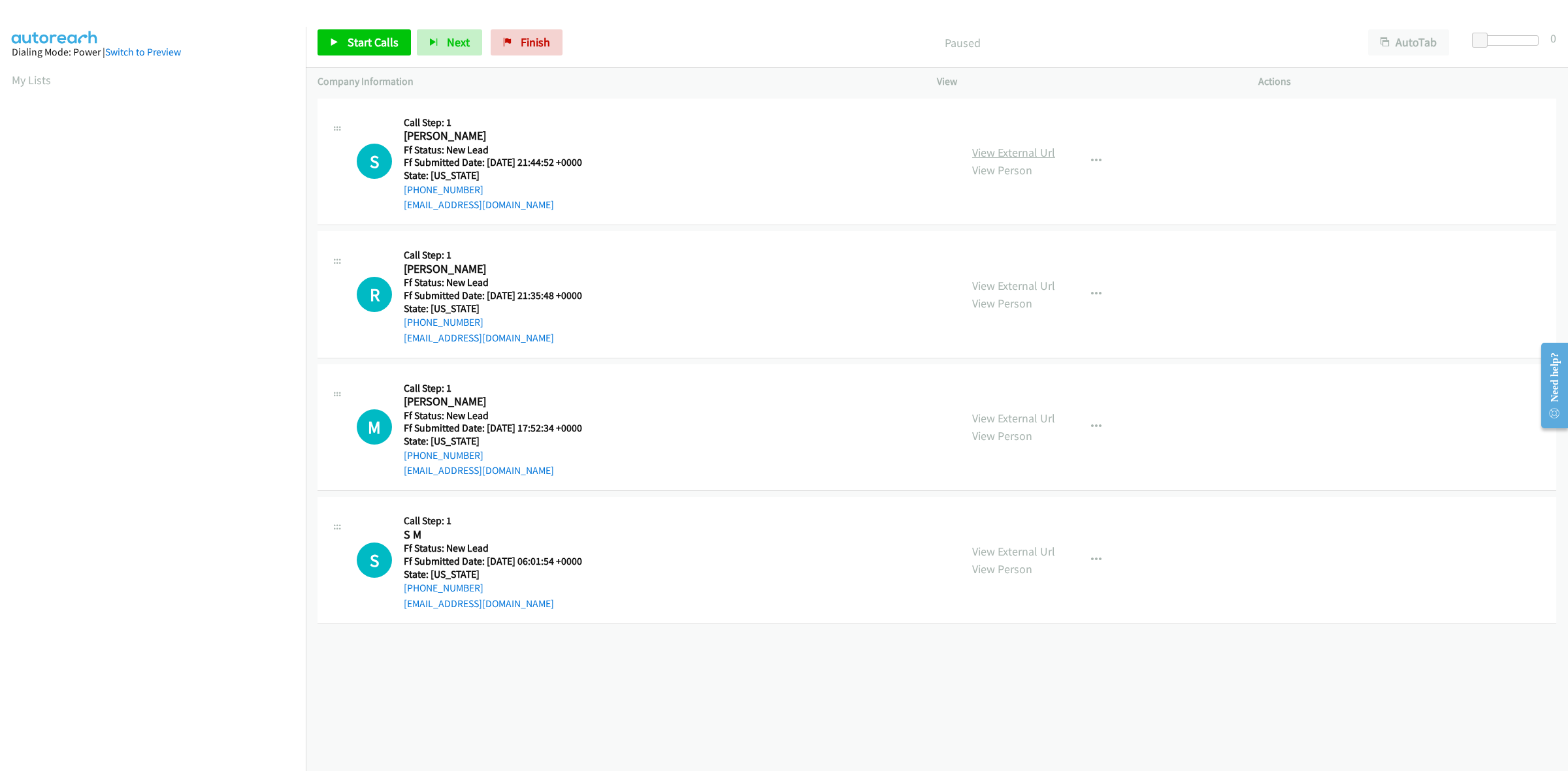
click at [1040, 154] on link "View External Url" at bounding box center [1013, 152] width 83 height 15
click at [1036, 287] on link "View External Url" at bounding box center [1013, 286] width 83 height 15
click at [383, 41] on span "Start Calls" at bounding box center [373, 42] width 51 height 15
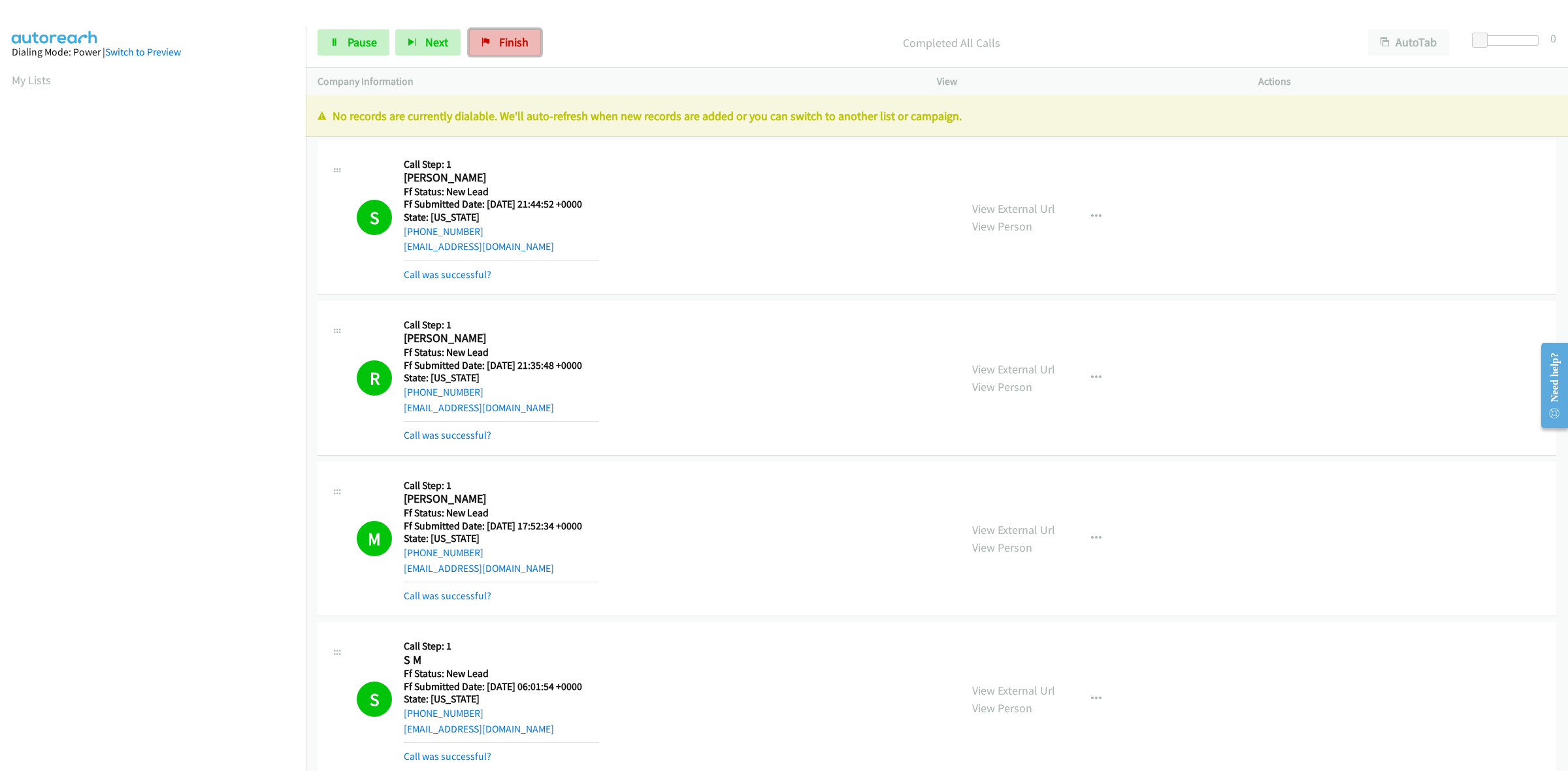
click at [492, 34] on link "Finish" at bounding box center [505, 43] width 72 height 26
